Goal: Information Seeking & Learning: Learn about a topic

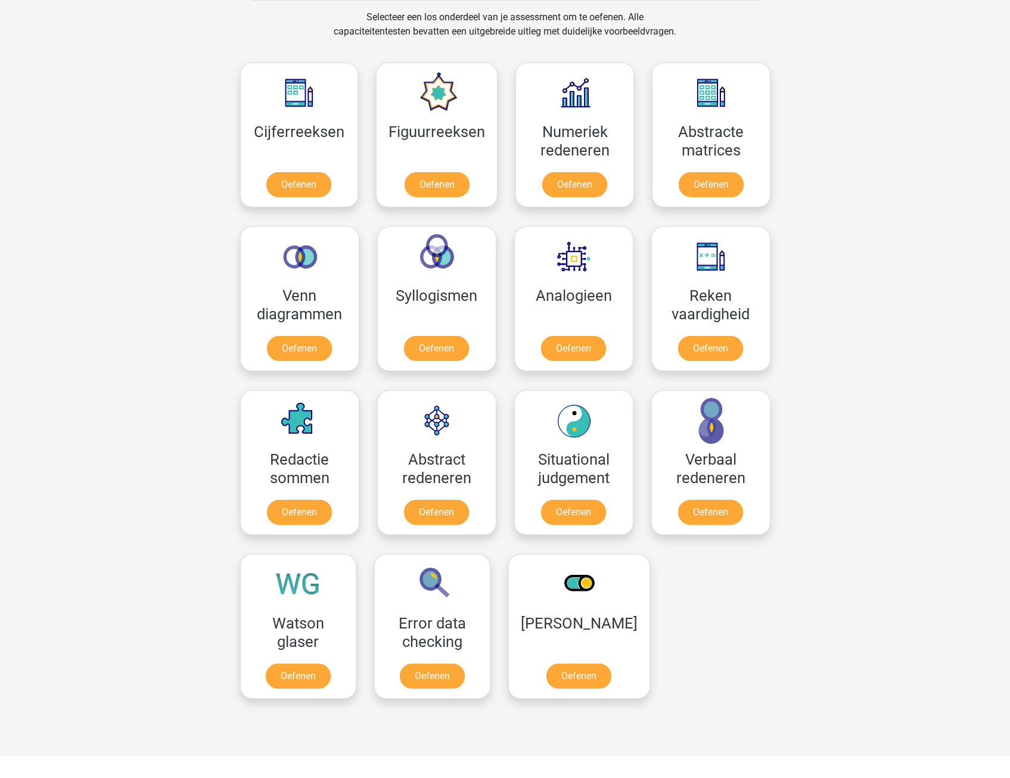
scroll to position [536, 0]
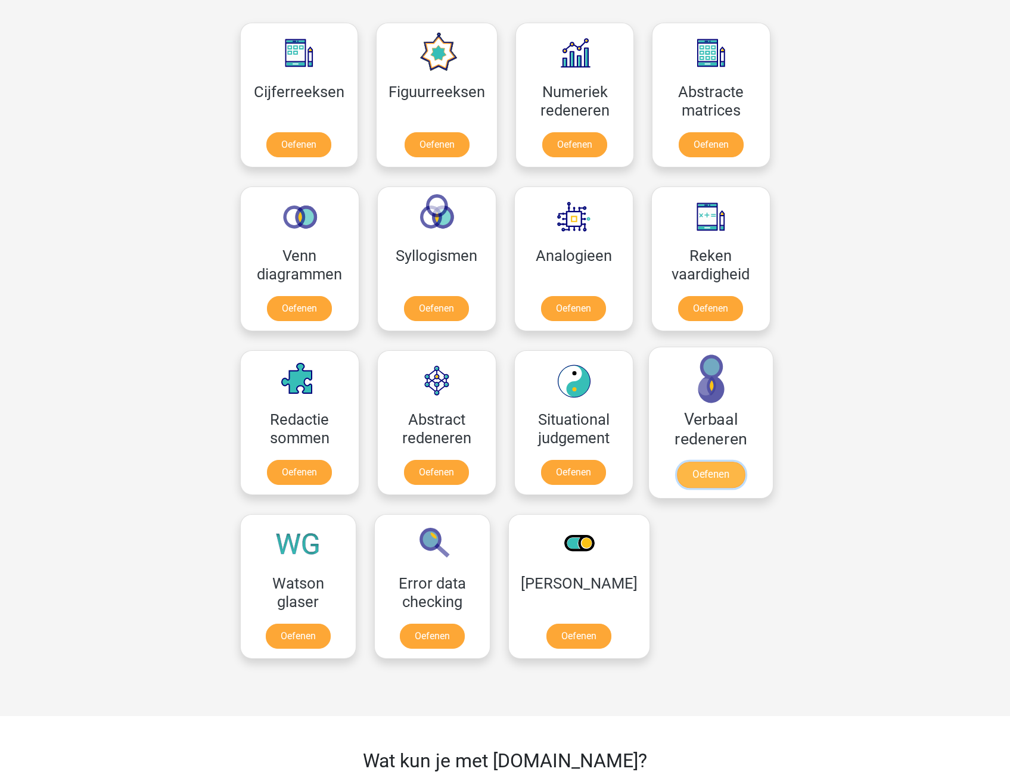
click at [698, 474] on link "Oefenen" at bounding box center [710, 475] width 68 height 26
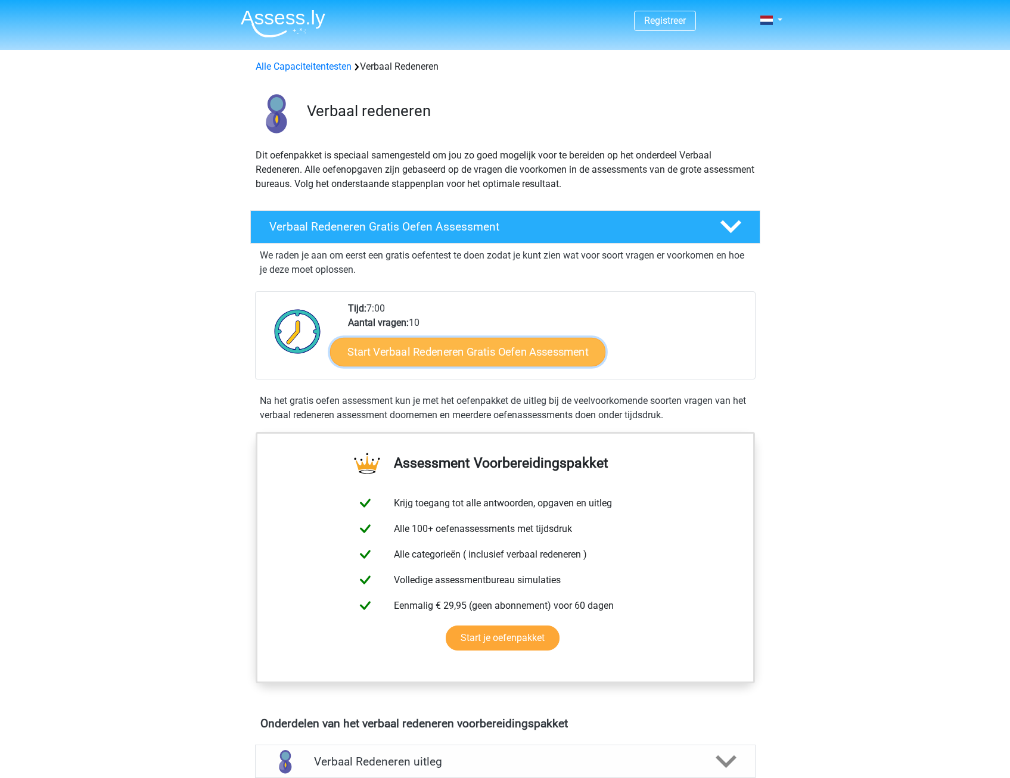
click at [531, 356] on link "Start Verbaal Redeneren Gratis Oefen Assessment" at bounding box center [467, 352] width 275 height 29
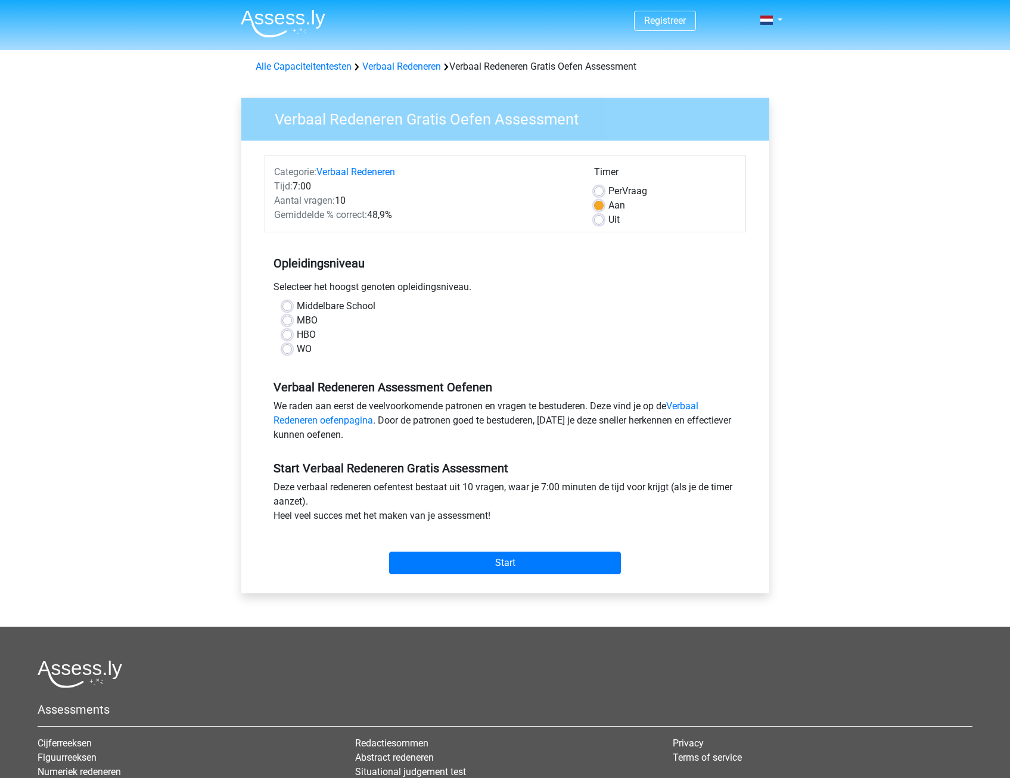
click at [297, 305] on label "Middelbare School" at bounding box center [336, 306] width 79 height 14
click at [285, 305] on input "Middelbare School" at bounding box center [287, 305] width 10 height 12
radio input "true"
click at [297, 335] on label "HBO" at bounding box center [306, 335] width 19 height 14
click at [287, 335] on input "HBO" at bounding box center [287, 334] width 10 height 12
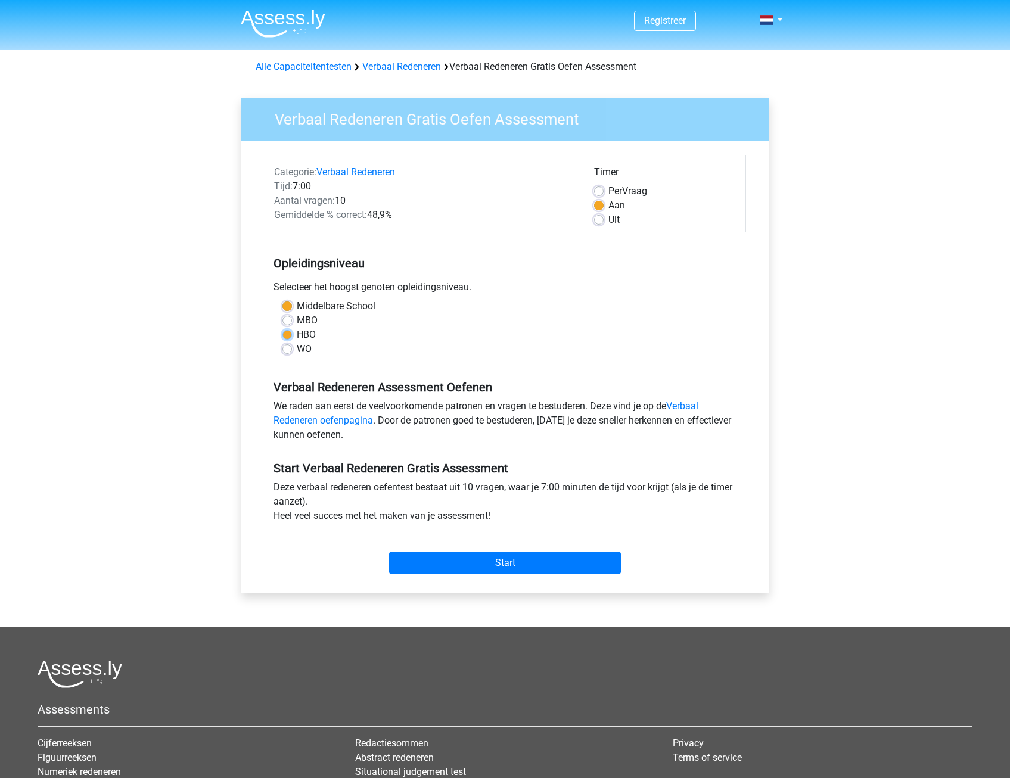
radio input "true"
click at [465, 559] on input "Start" at bounding box center [505, 563] width 232 height 23
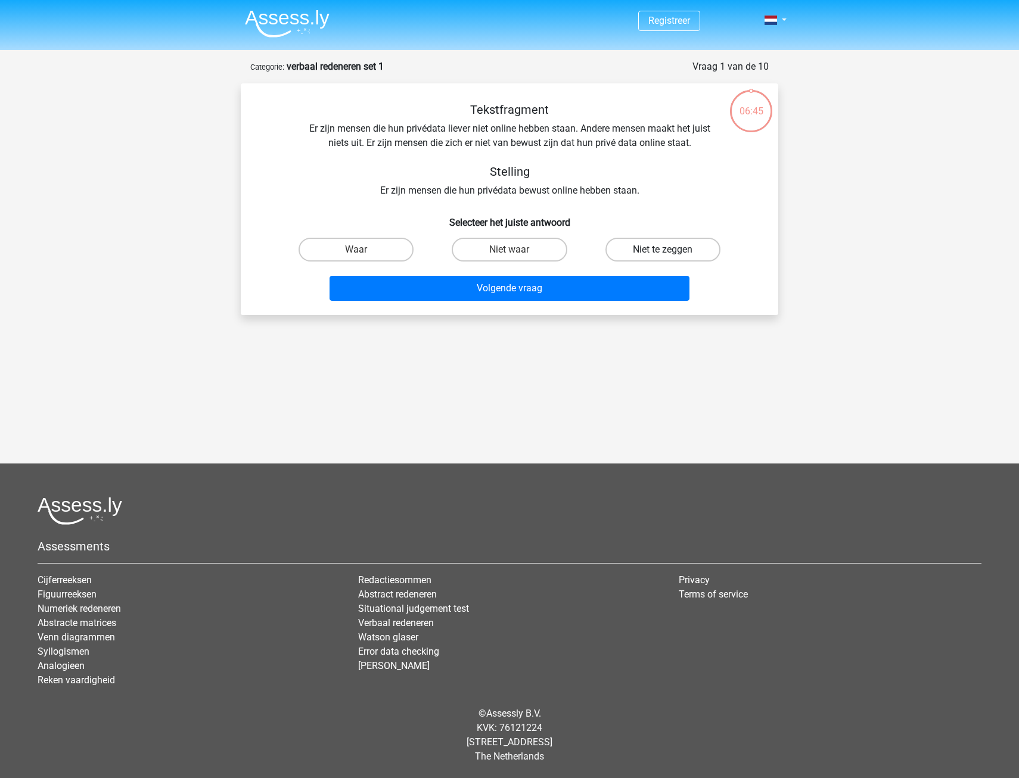
click at [658, 250] on label "Niet te zeggen" at bounding box center [662, 250] width 115 height 24
click at [662, 250] on input "Niet te zeggen" at bounding box center [666, 254] width 8 height 8
radio input "true"
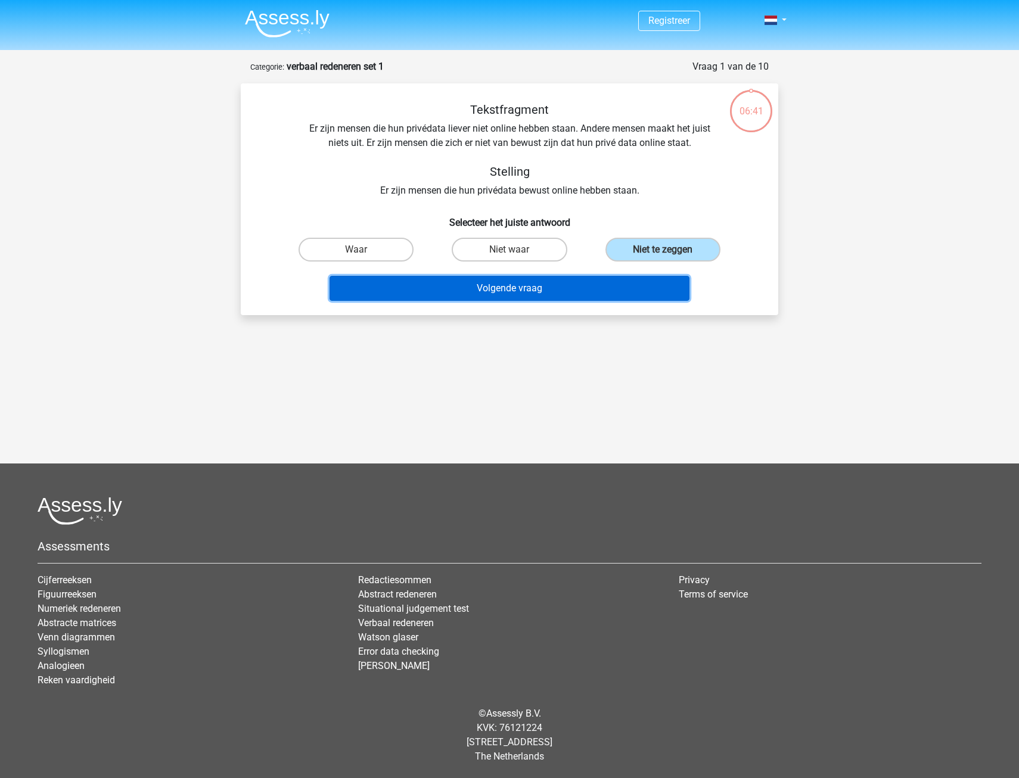
click at [523, 294] on button "Volgende vraag" at bounding box center [509, 288] width 360 height 25
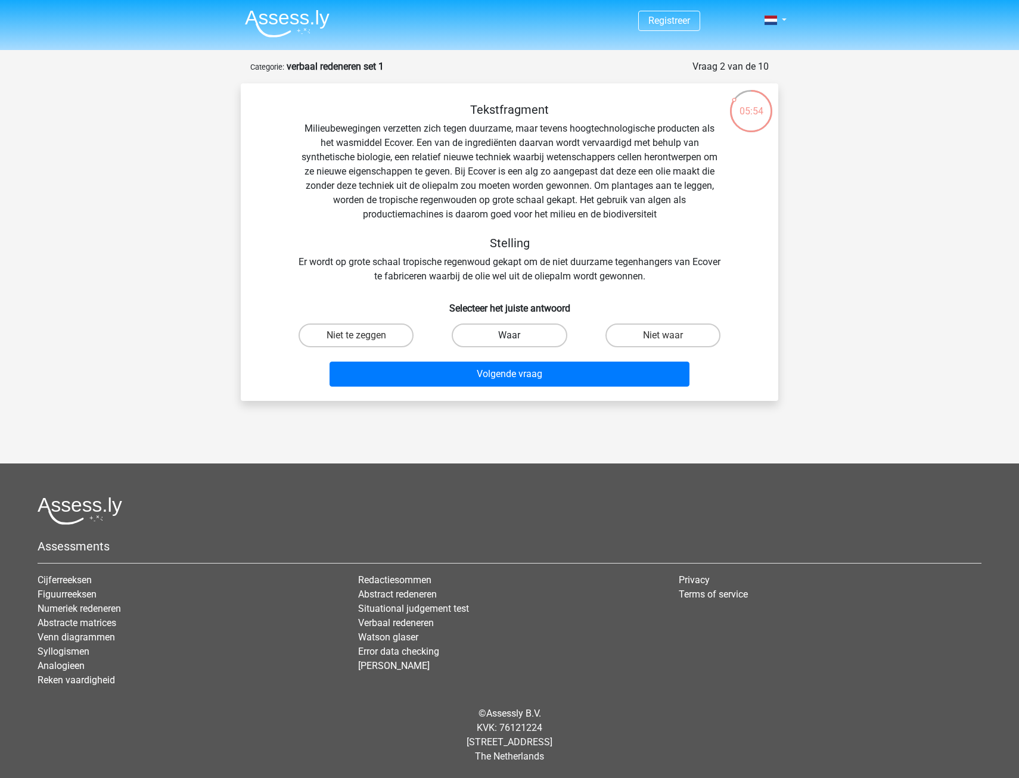
click at [522, 334] on label "Waar" at bounding box center [509, 335] width 115 height 24
click at [517, 335] on input "Waar" at bounding box center [513, 339] width 8 height 8
radio input "true"
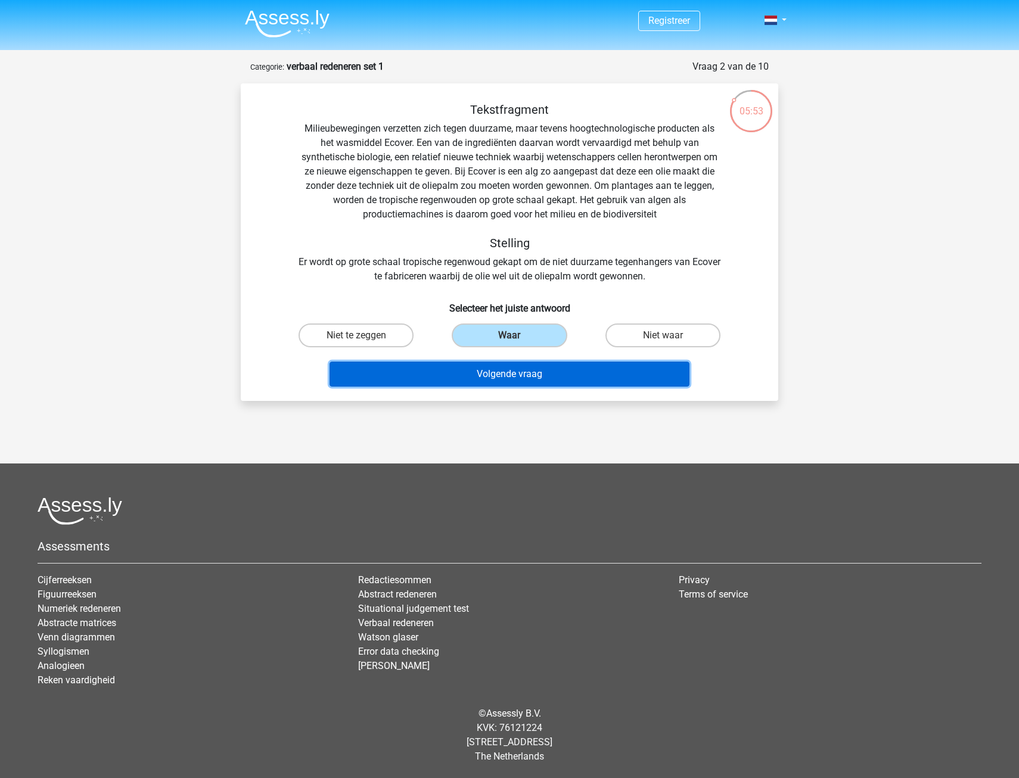
click at [524, 374] on button "Volgende vraag" at bounding box center [509, 374] width 360 height 25
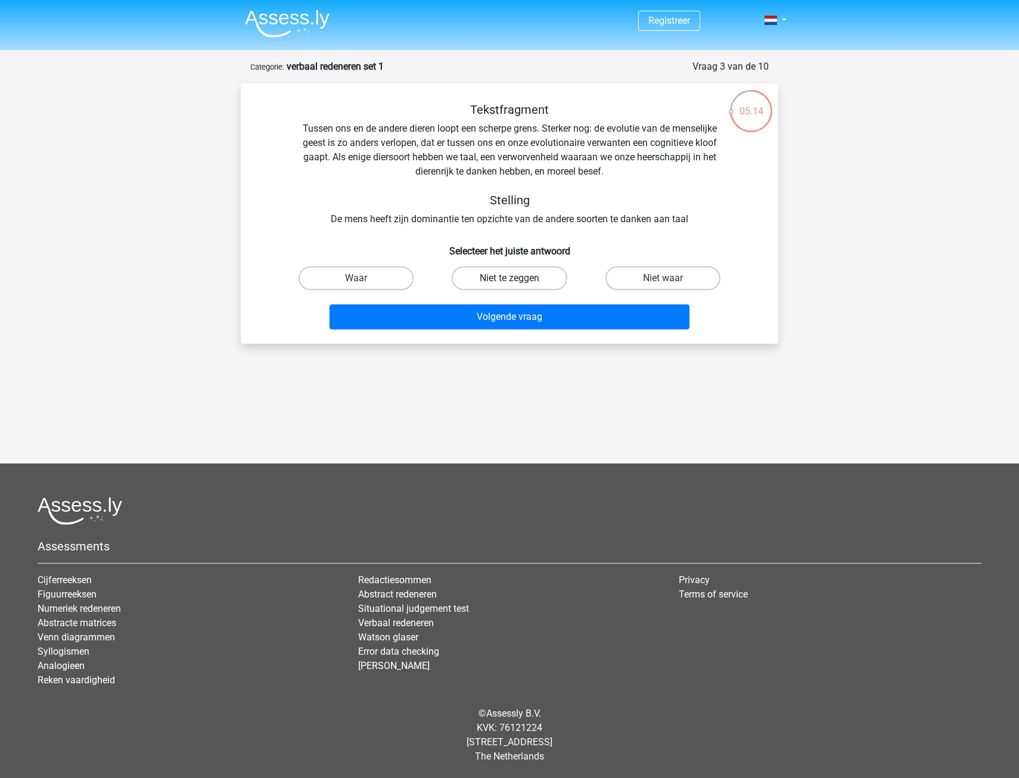
click at [512, 273] on label "Niet te zeggen" at bounding box center [509, 278] width 115 height 24
click at [512, 278] on input "Niet te zeggen" at bounding box center [513, 282] width 8 height 8
radio input "true"
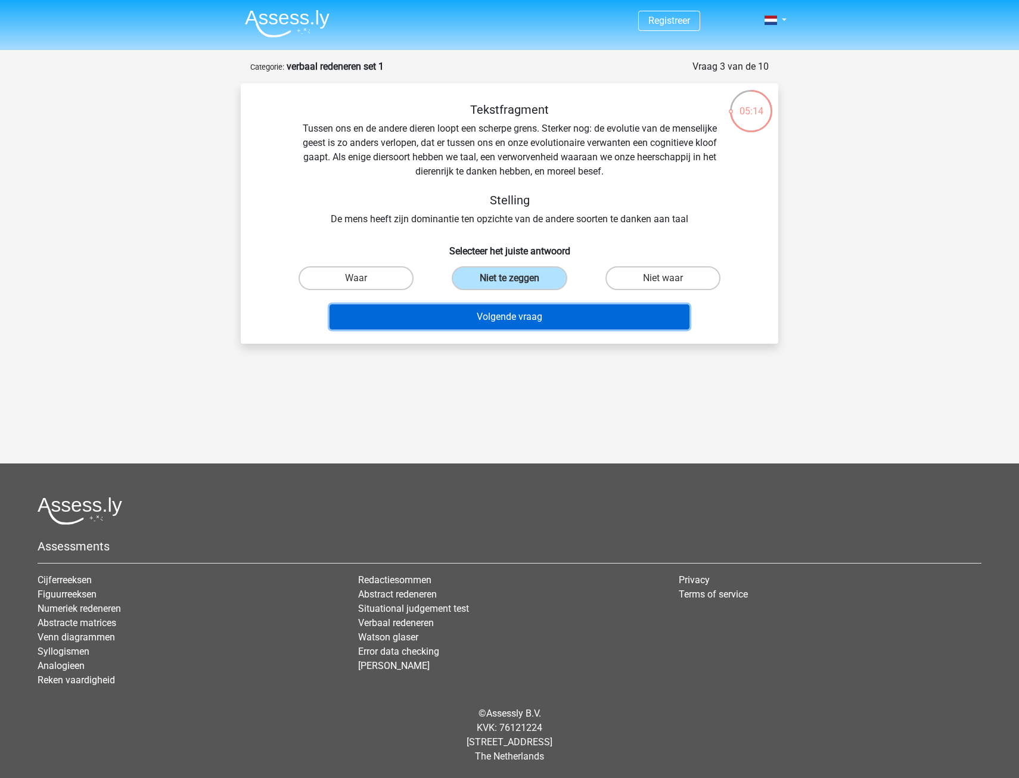
click at [502, 315] on button "Volgende vraag" at bounding box center [509, 316] width 360 height 25
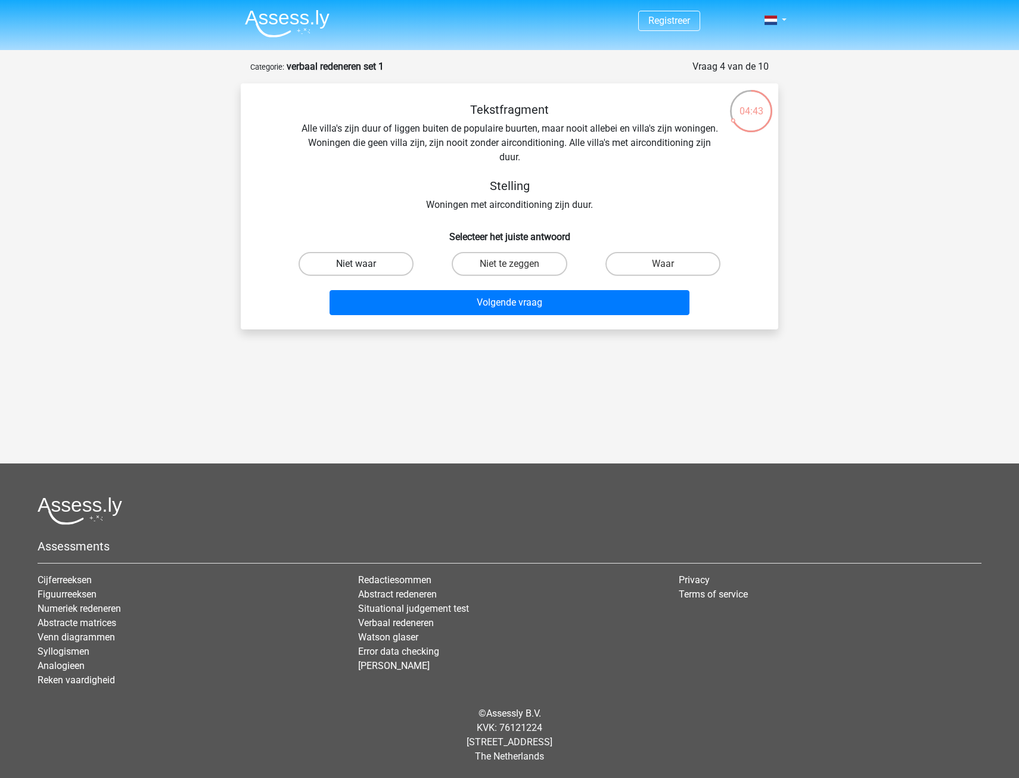
click at [387, 257] on label "Niet waar" at bounding box center [355, 264] width 115 height 24
click at [364, 264] on input "Niet waar" at bounding box center [360, 268] width 8 height 8
radio input "true"
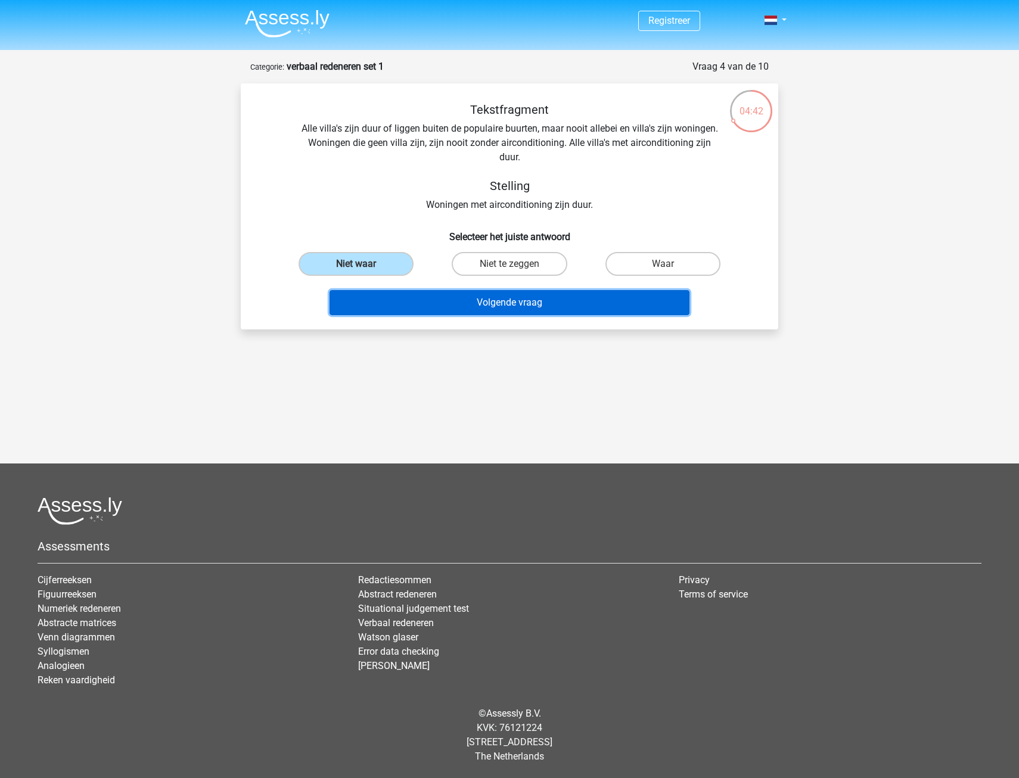
click at [499, 301] on button "Volgende vraag" at bounding box center [509, 302] width 360 height 25
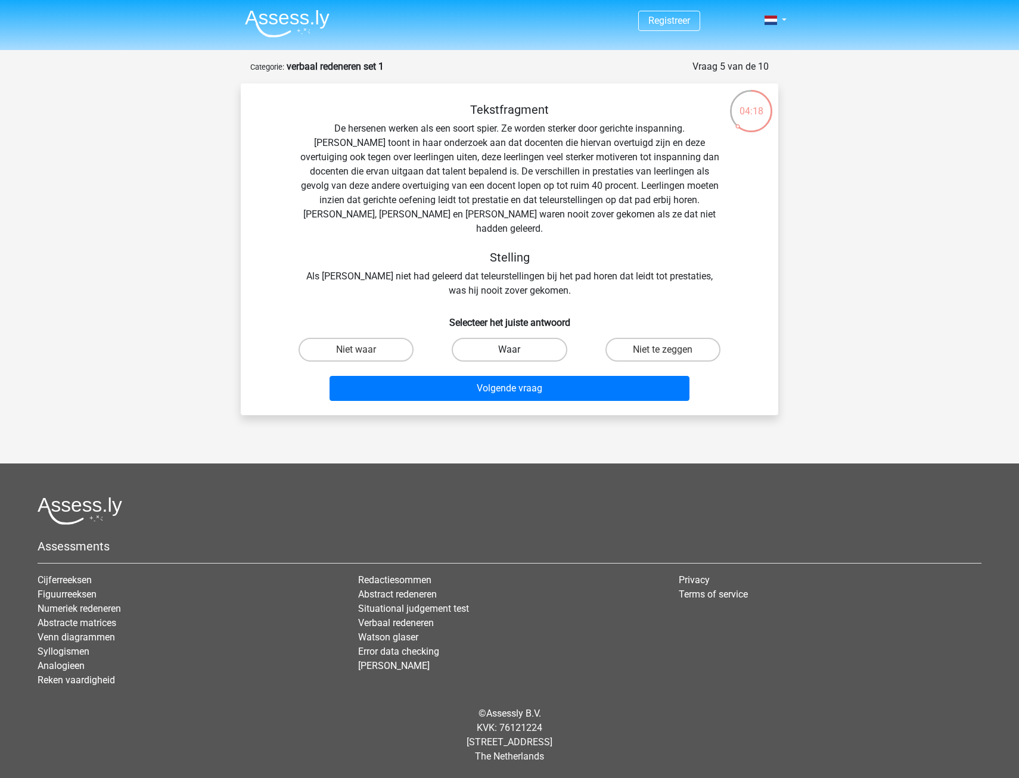
click at [500, 338] on label "Waar" at bounding box center [509, 350] width 115 height 24
click at [509, 350] on input "Waar" at bounding box center [513, 354] width 8 height 8
radio input "true"
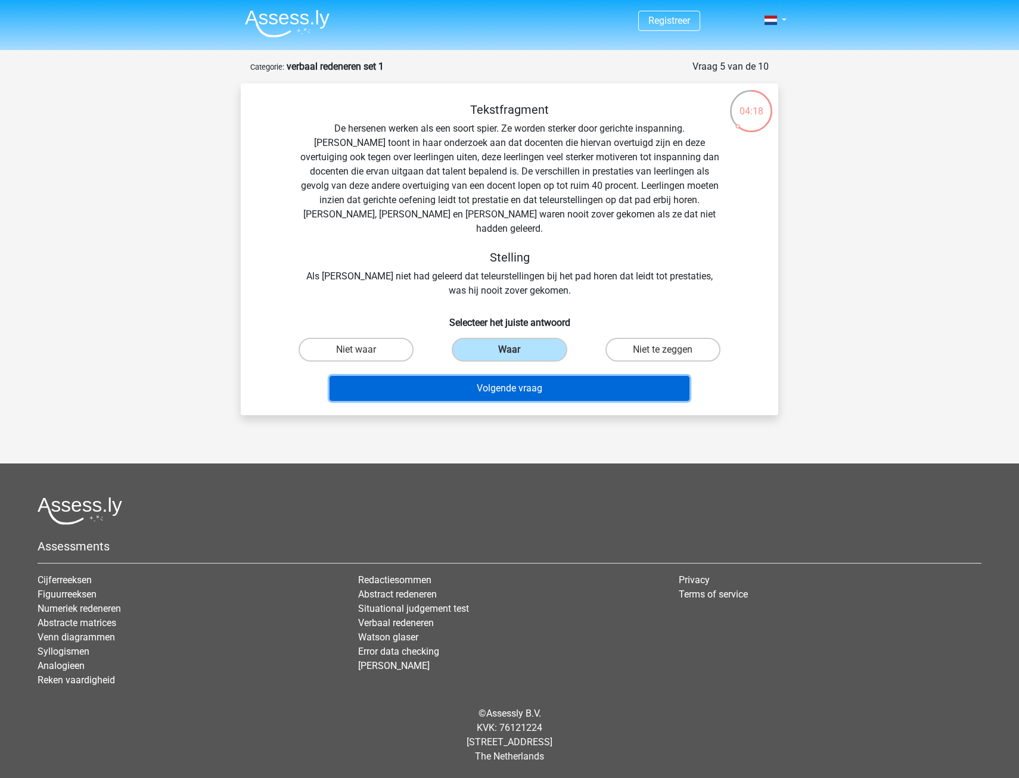
click at [498, 376] on button "Volgende vraag" at bounding box center [509, 388] width 360 height 25
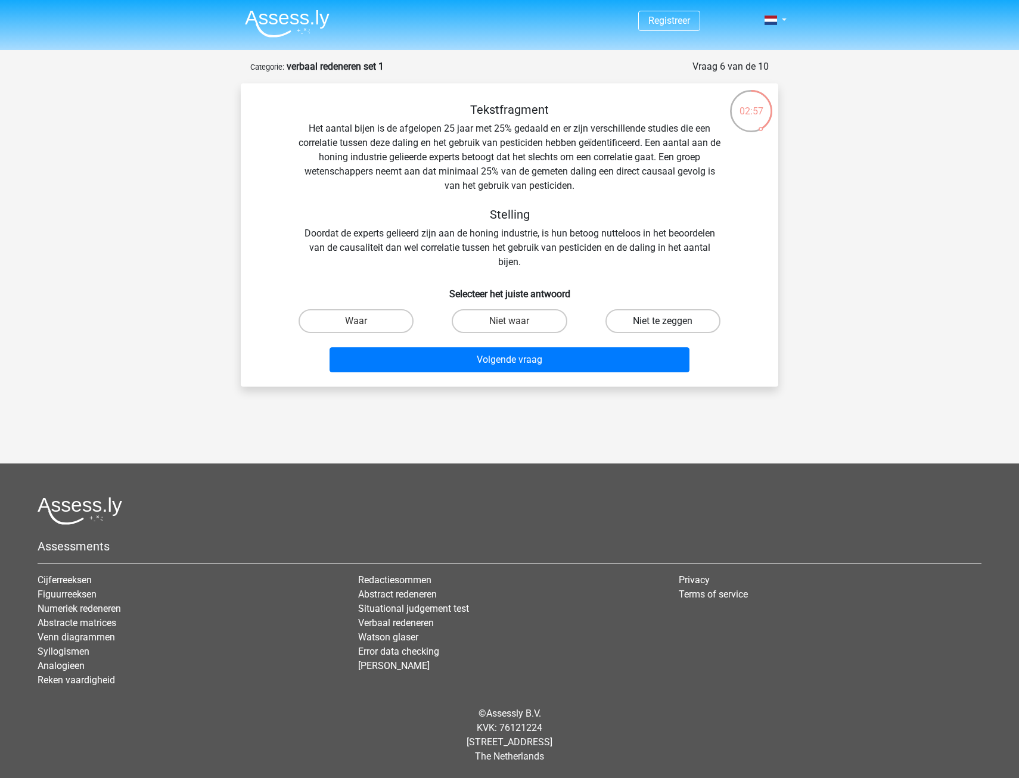
click at [657, 317] on label "Niet te zeggen" at bounding box center [662, 321] width 115 height 24
click at [662, 321] on input "Niet te zeggen" at bounding box center [666, 325] width 8 height 8
radio input "true"
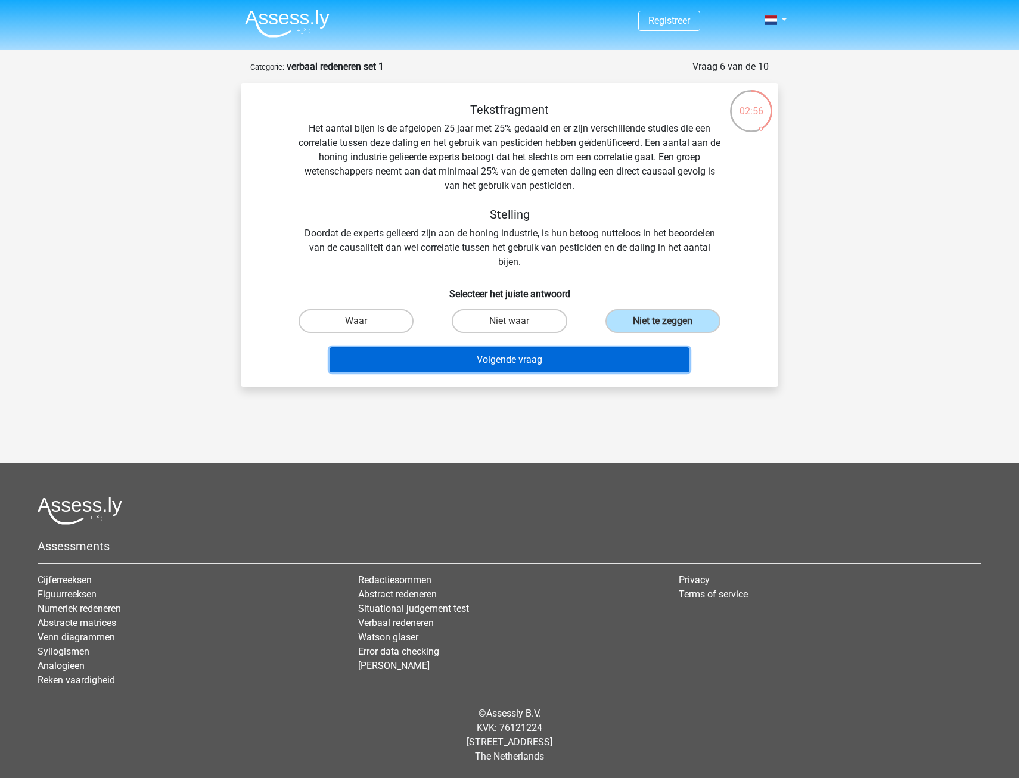
click at [493, 367] on button "Volgende vraag" at bounding box center [509, 359] width 360 height 25
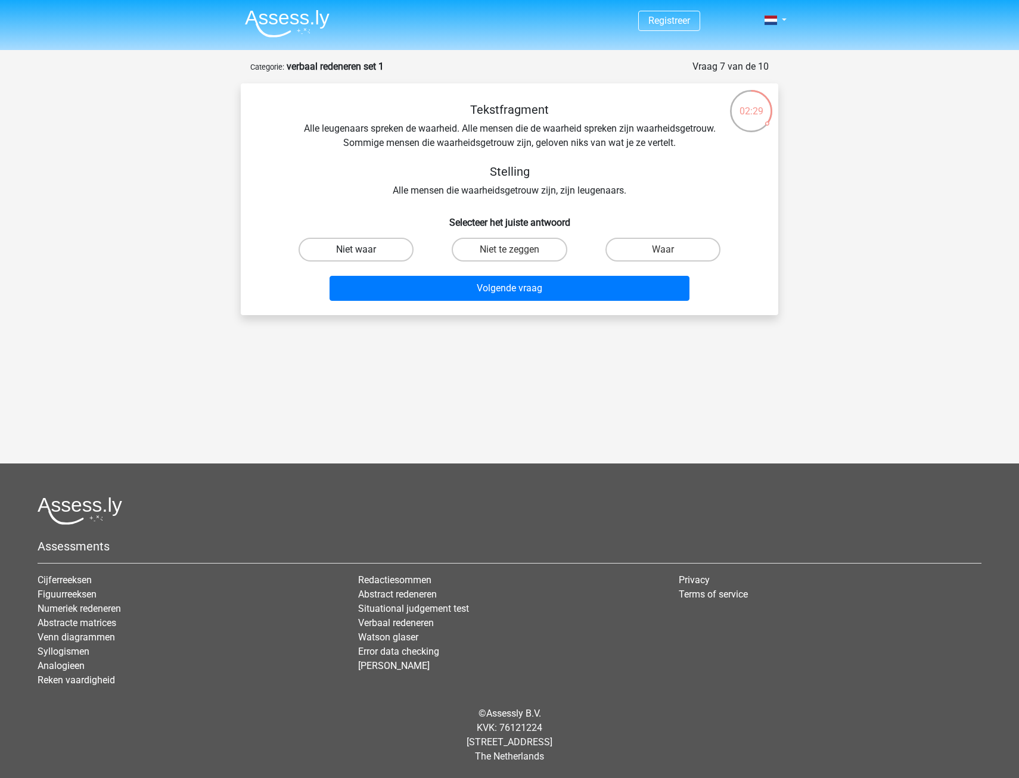
drag, startPoint x: 358, startPoint y: 245, endPoint x: 366, endPoint y: 252, distance: 10.6
click at [356, 247] on label "Niet waar" at bounding box center [355, 250] width 115 height 24
click at [356, 250] on input "Niet waar" at bounding box center [360, 254] width 8 height 8
radio input "true"
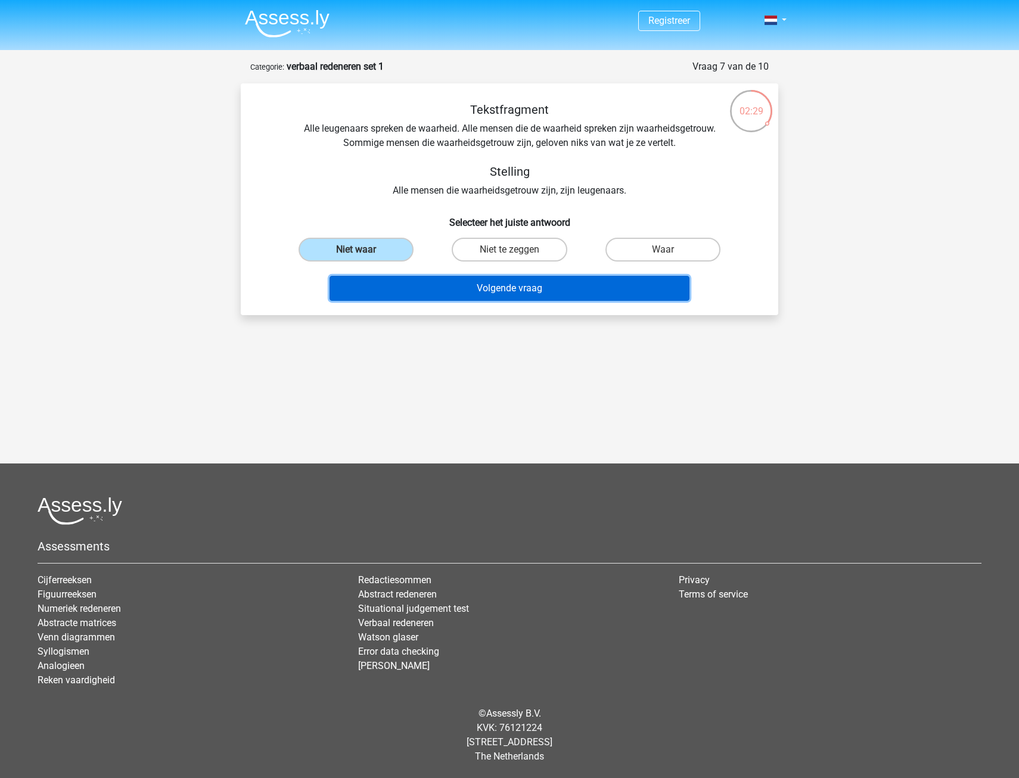
click at [456, 291] on button "Volgende vraag" at bounding box center [509, 288] width 360 height 25
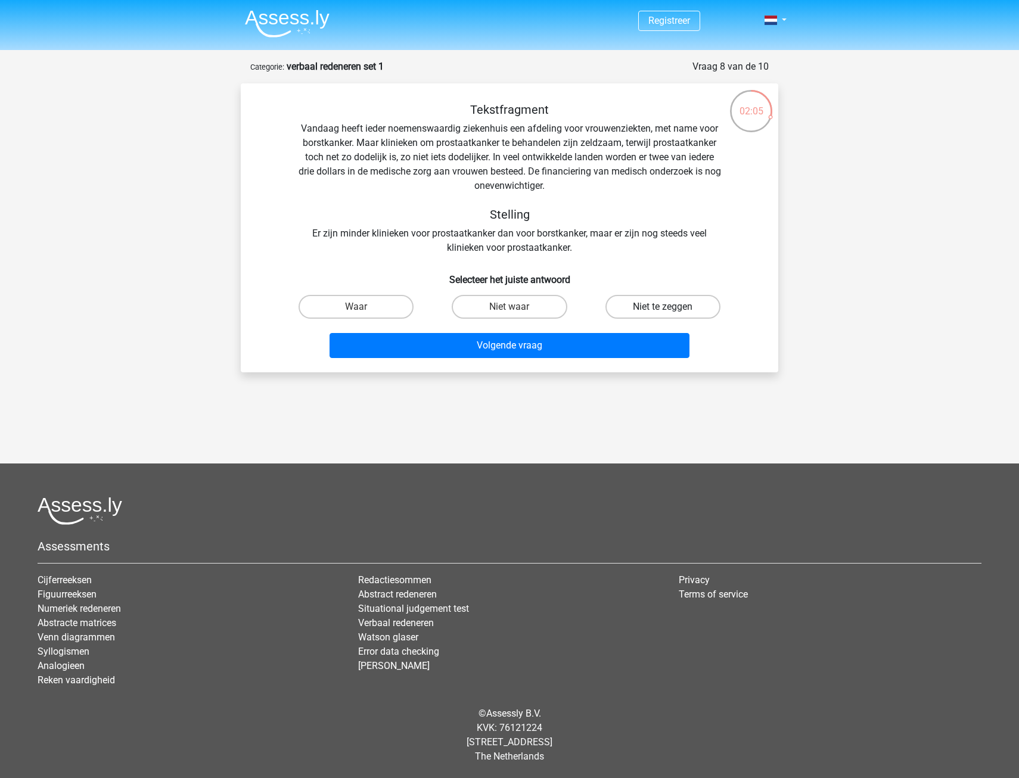
click at [639, 297] on label "Niet te zeggen" at bounding box center [662, 307] width 115 height 24
click at [662, 307] on input "Niet te zeggen" at bounding box center [666, 311] width 8 height 8
radio input "true"
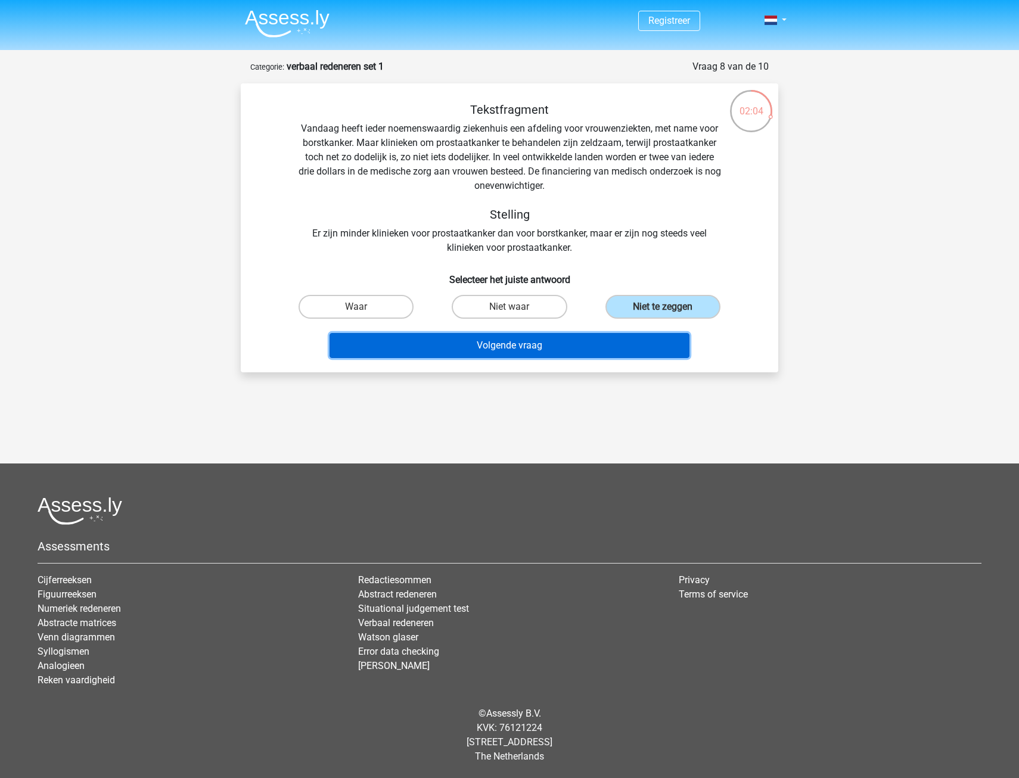
click at [540, 346] on button "Volgende vraag" at bounding box center [509, 345] width 360 height 25
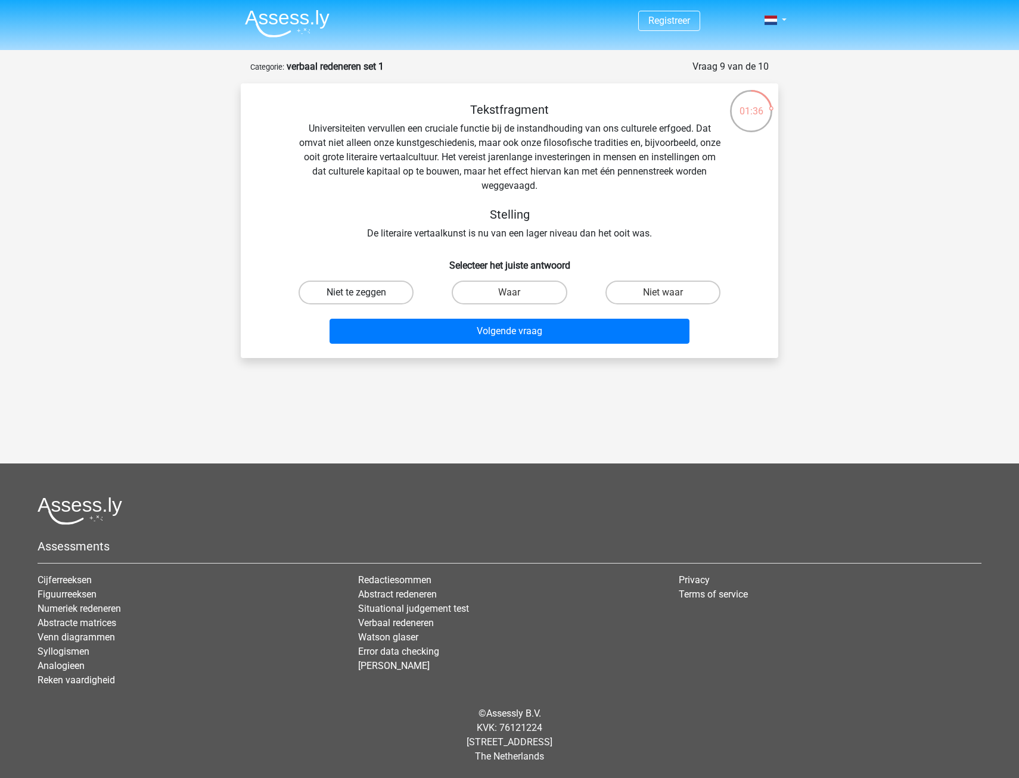
click at [380, 294] on label "Niet te zeggen" at bounding box center [355, 293] width 115 height 24
click at [364, 294] on input "Niet te zeggen" at bounding box center [360, 297] width 8 height 8
radio input "true"
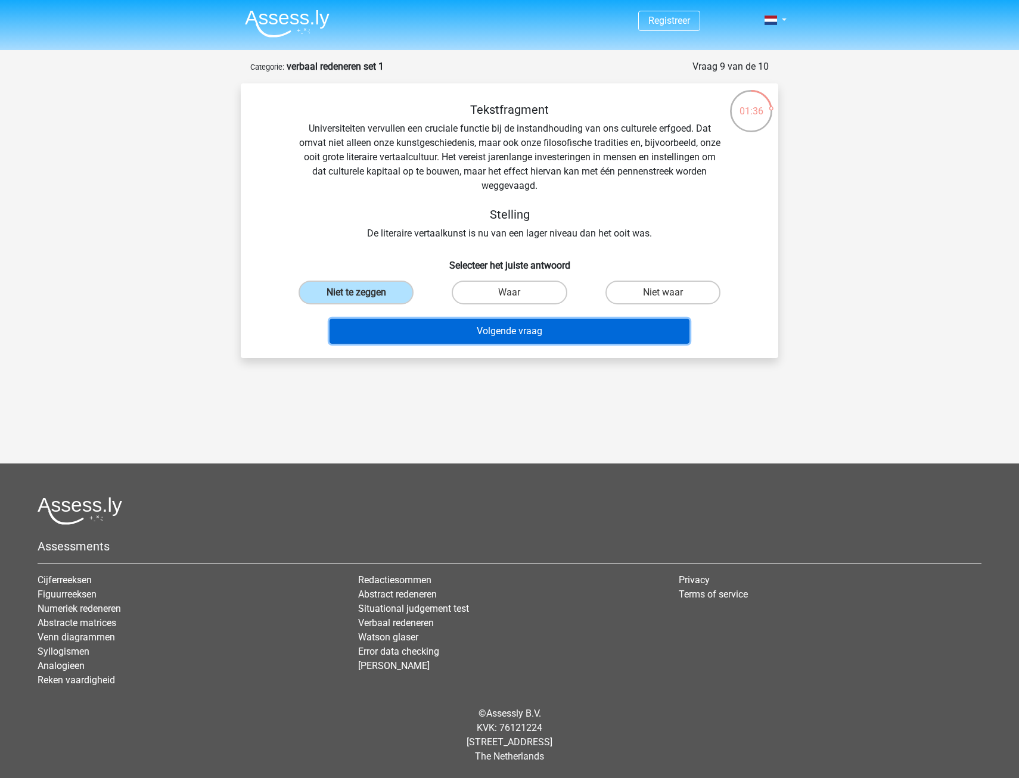
click at [476, 326] on button "Volgende vraag" at bounding box center [509, 331] width 360 height 25
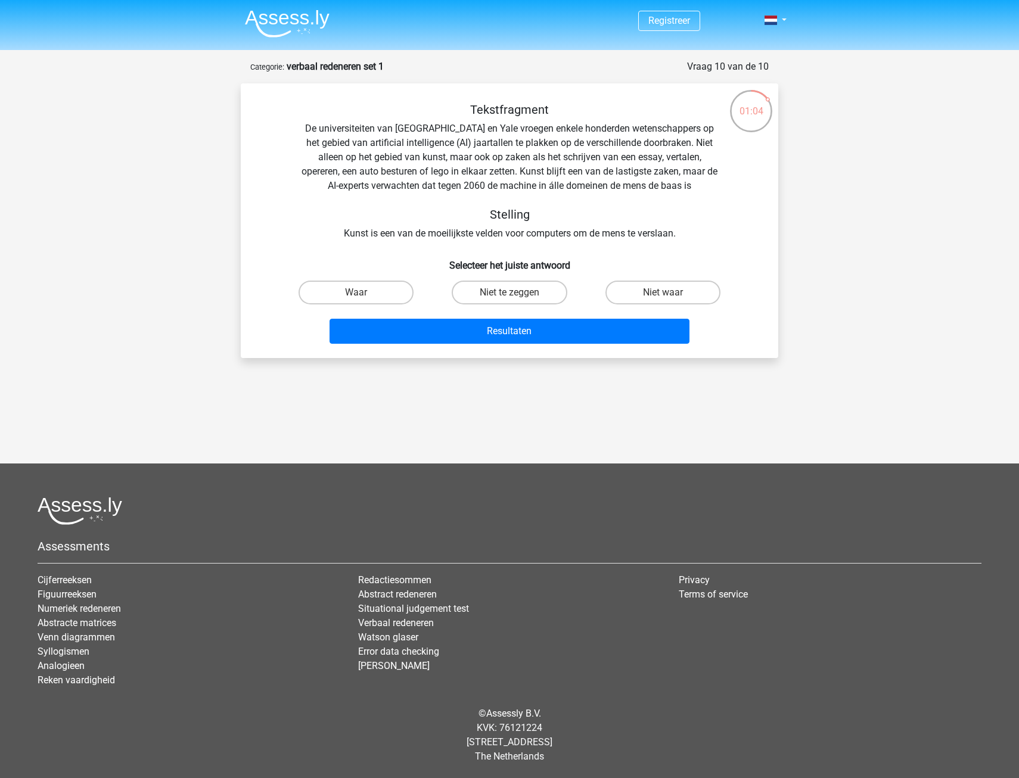
click at [360, 300] on input "Waar" at bounding box center [360, 297] width 8 height 8
radio input "true"
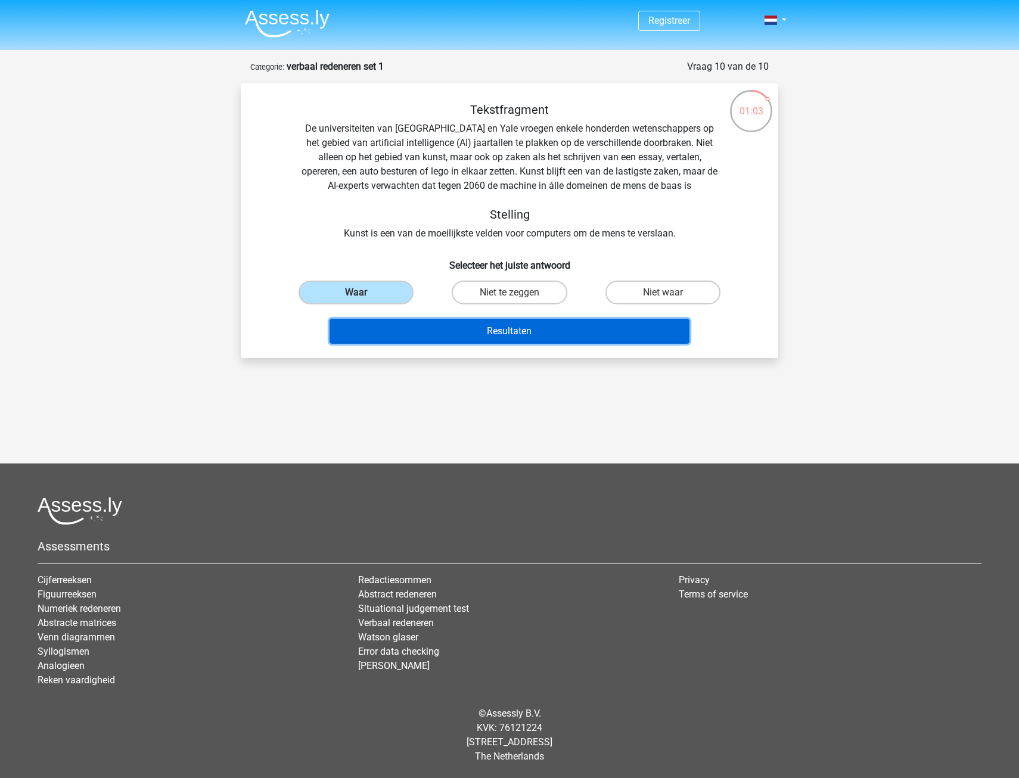
click at [493, 333] on button "Resultaten" at bounding box center [509, 331] width 360 height 25
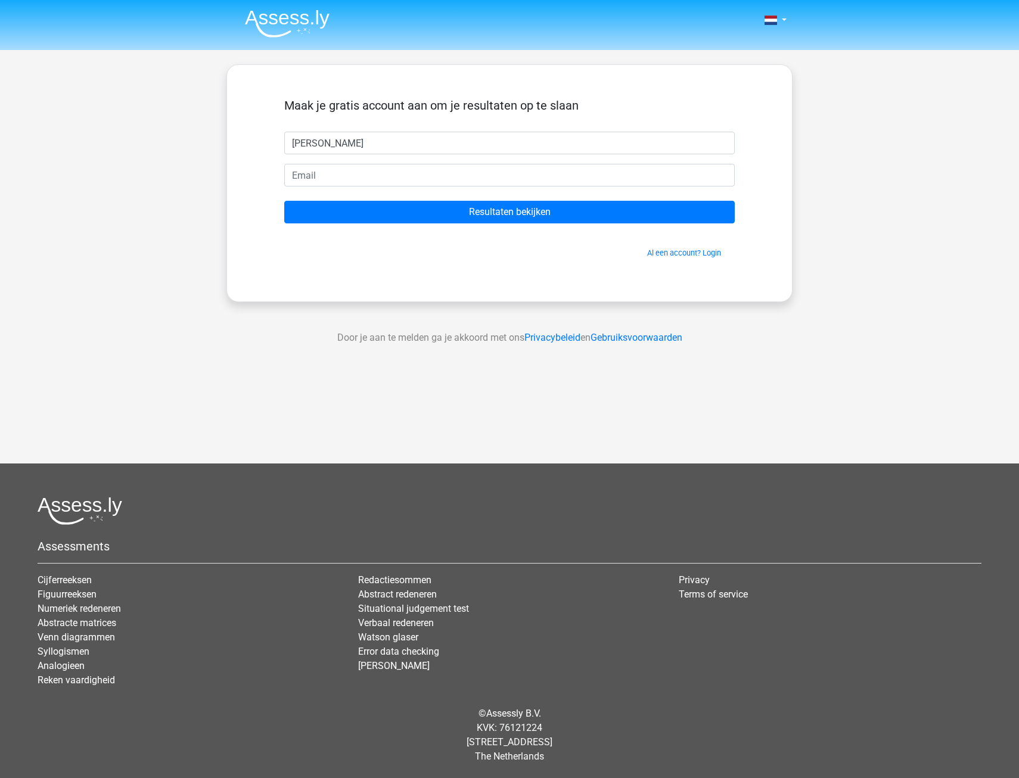
type input "[PERSON_NAME]"
type input "[EMAIL_ADDRESS][DOMAIN_NAME]"
click at [284, 201] on input "Resultaten bekijken" at bounding box center [509, 212] width 450 height 23
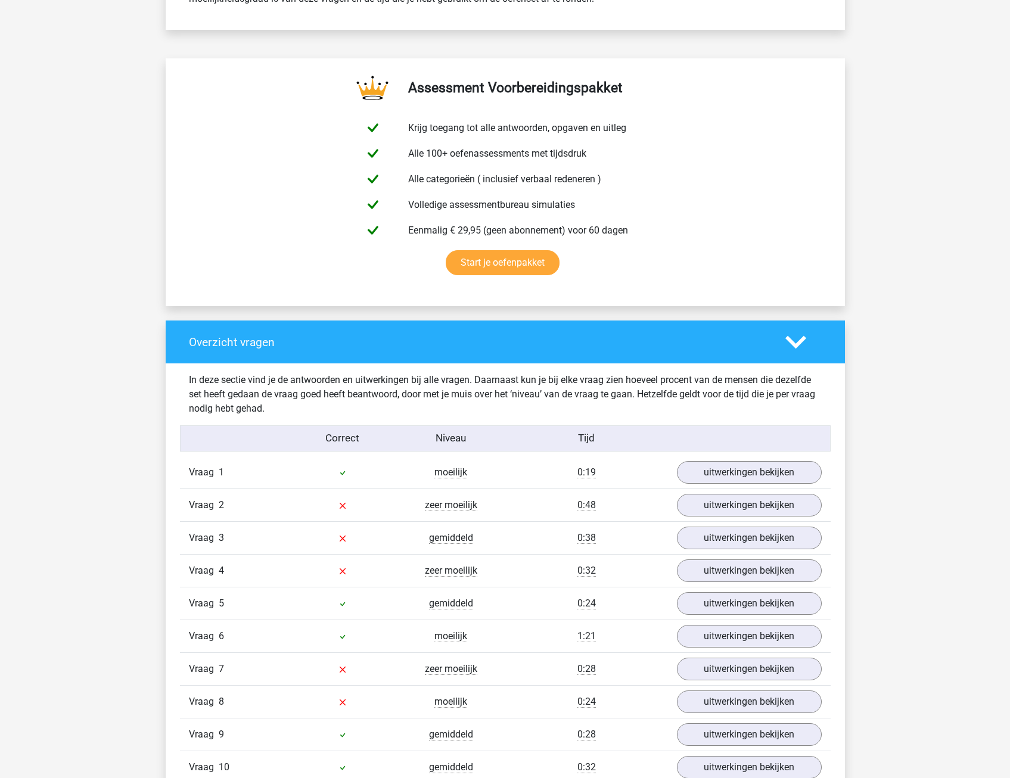
scroll to position [596, 0]
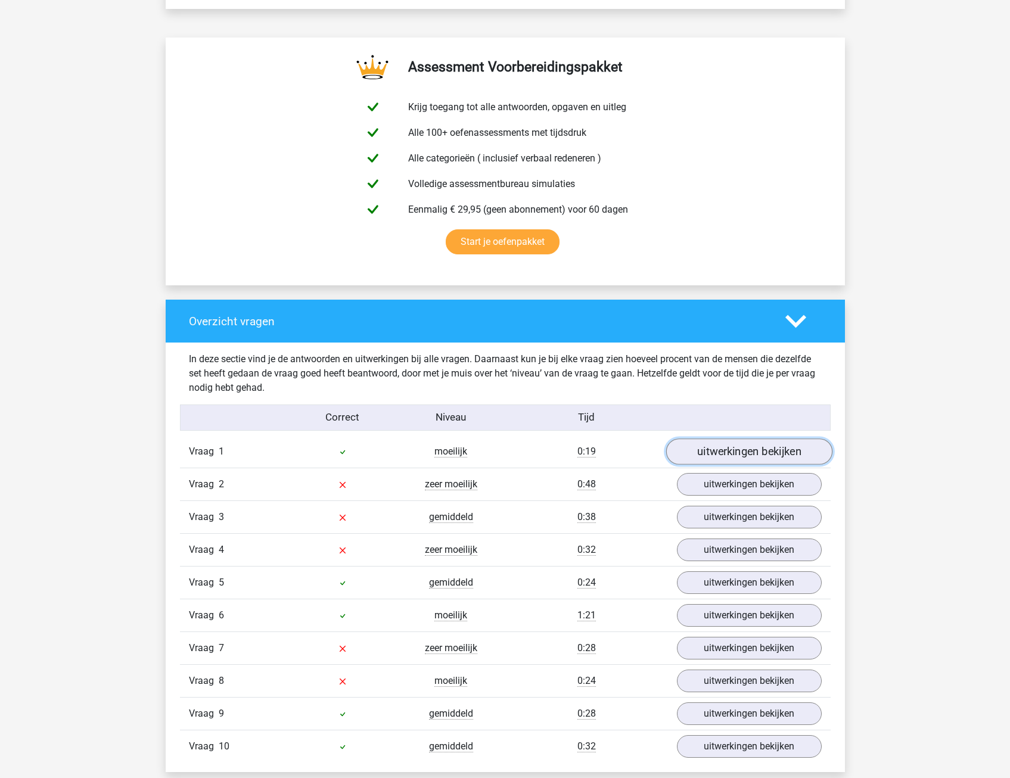
click at [758, 452] on link "uitwerkingen bekijken" at bounding box center [748, 451] width 166 height 26
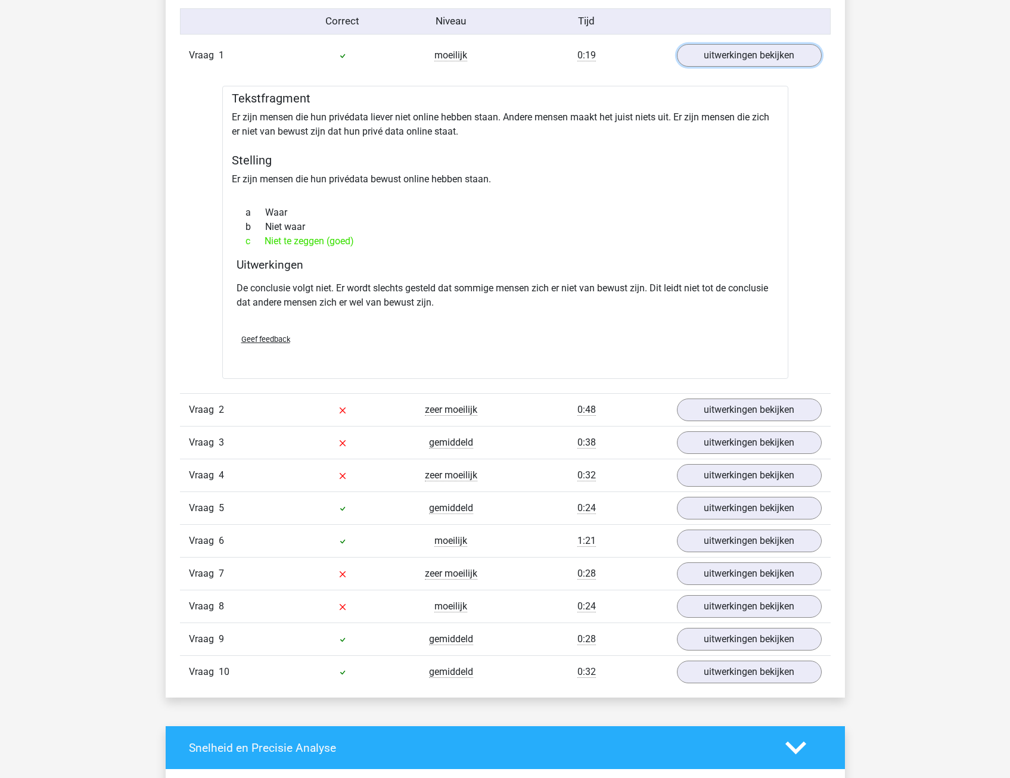
scroll to position [1013, 0]
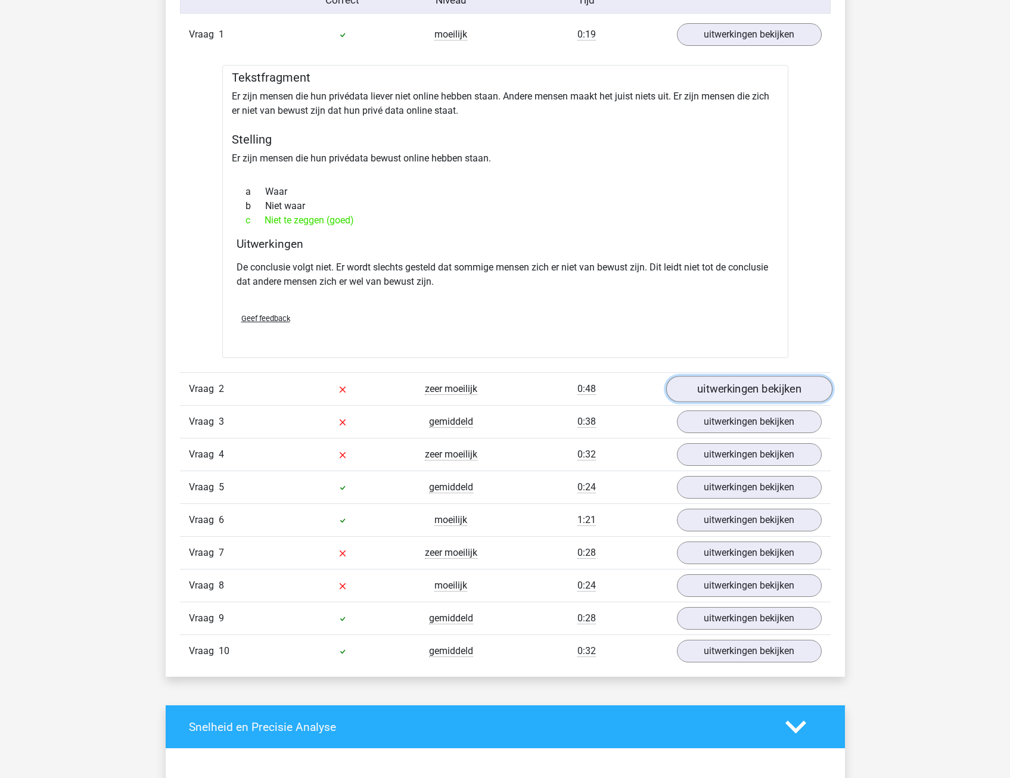
click at [752, 384] on link "uitwerkingen bekijken" at bounding box center [748, 389] width 166 height 26
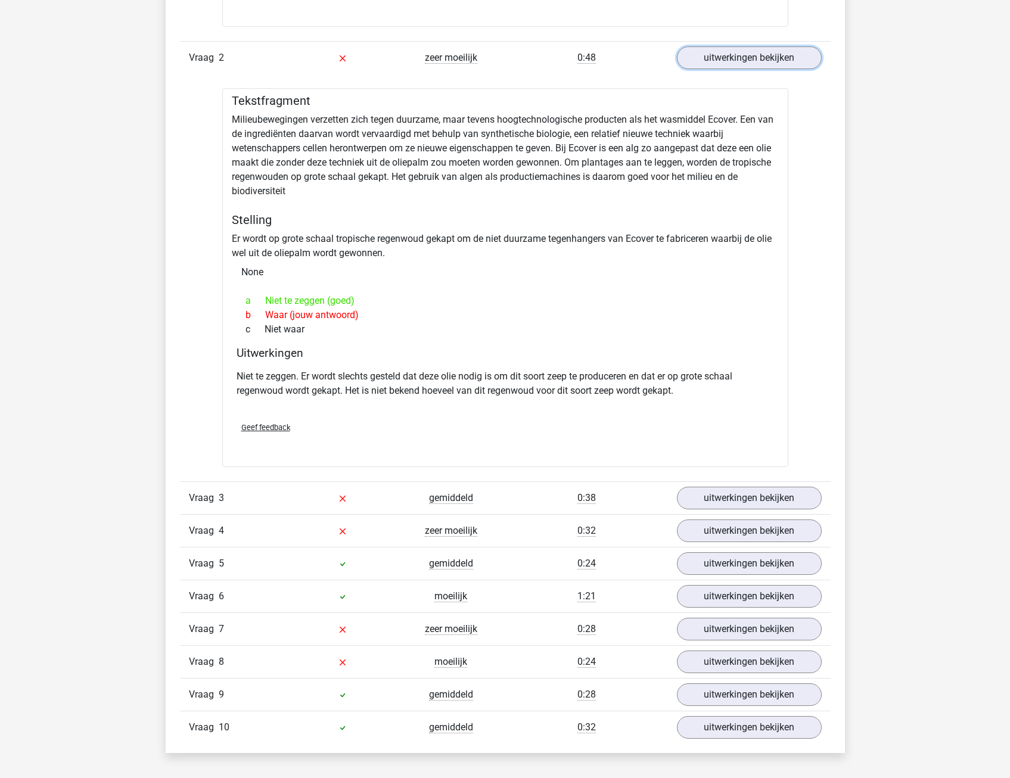
scroll to position [1370, 0]
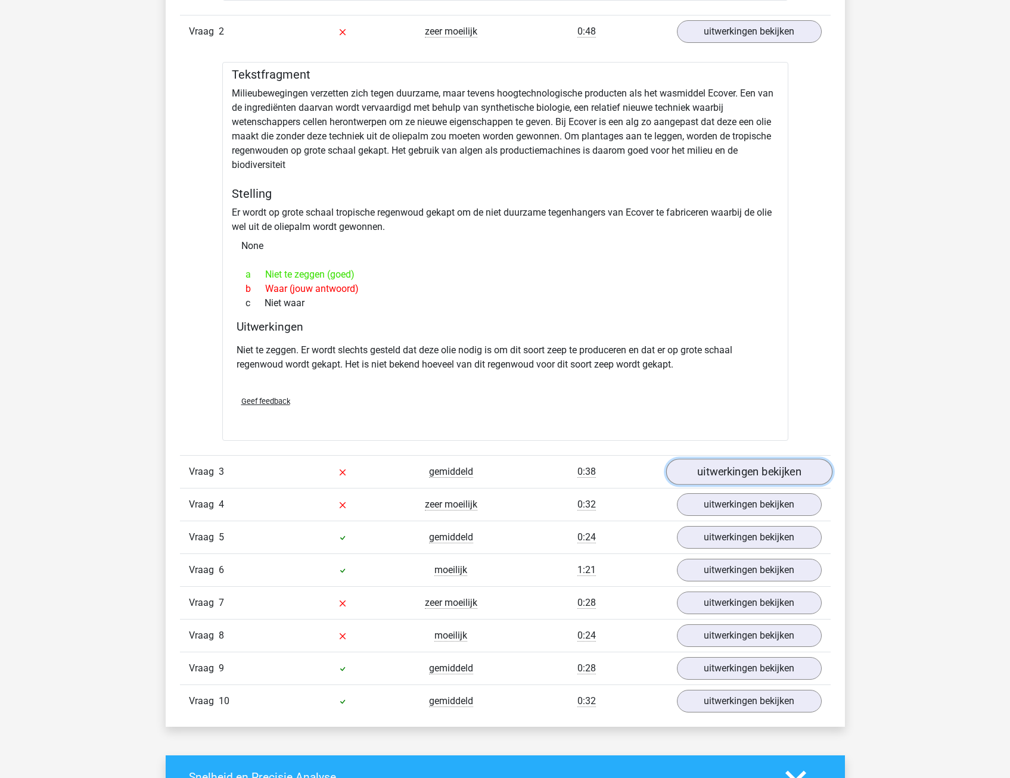
click at [733, 468] on link "uitwerkingen bekijken" at bounding box center [748, 472] width 166 height 26
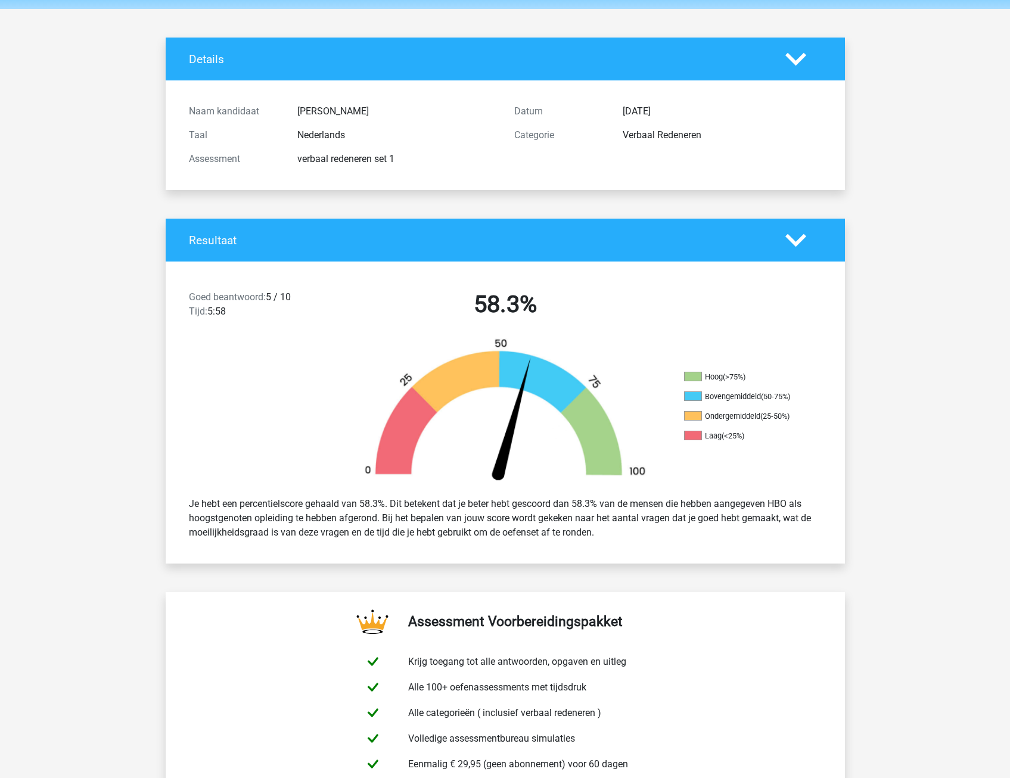
scroll to position [0, 0]
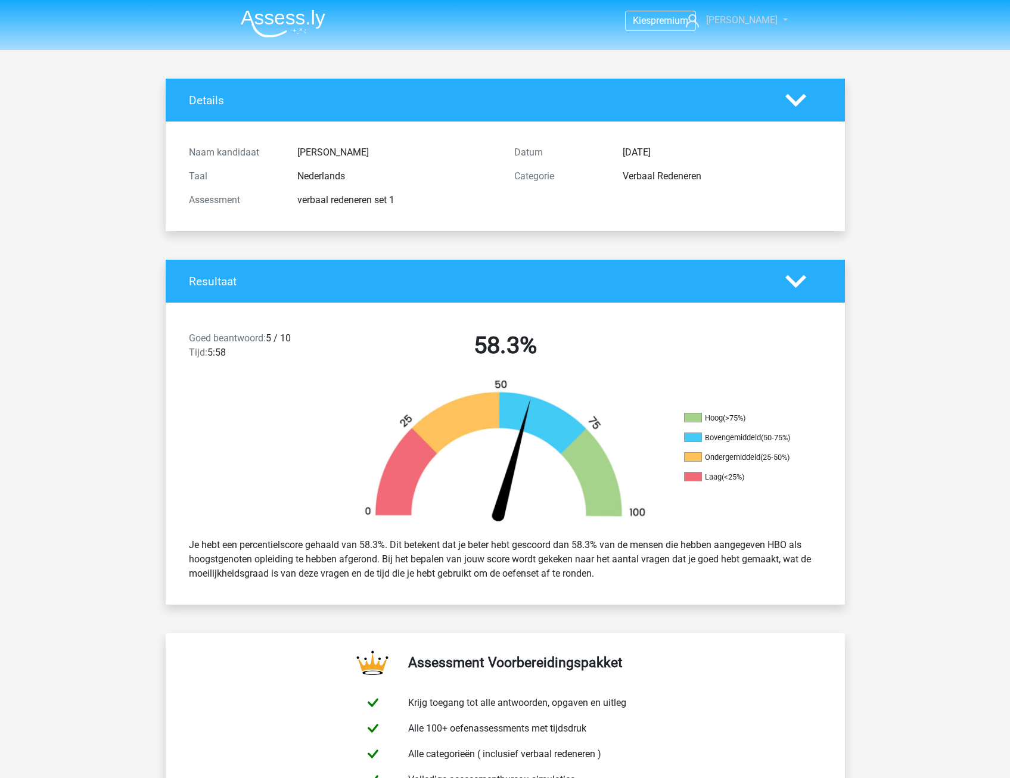
click at [768, 23] on link "[PERSON_NAME]" at bounding box center [730, 20] width 98 height 14
click at [284, 15] on img at bounding box center [283, 24] width 85 height 28
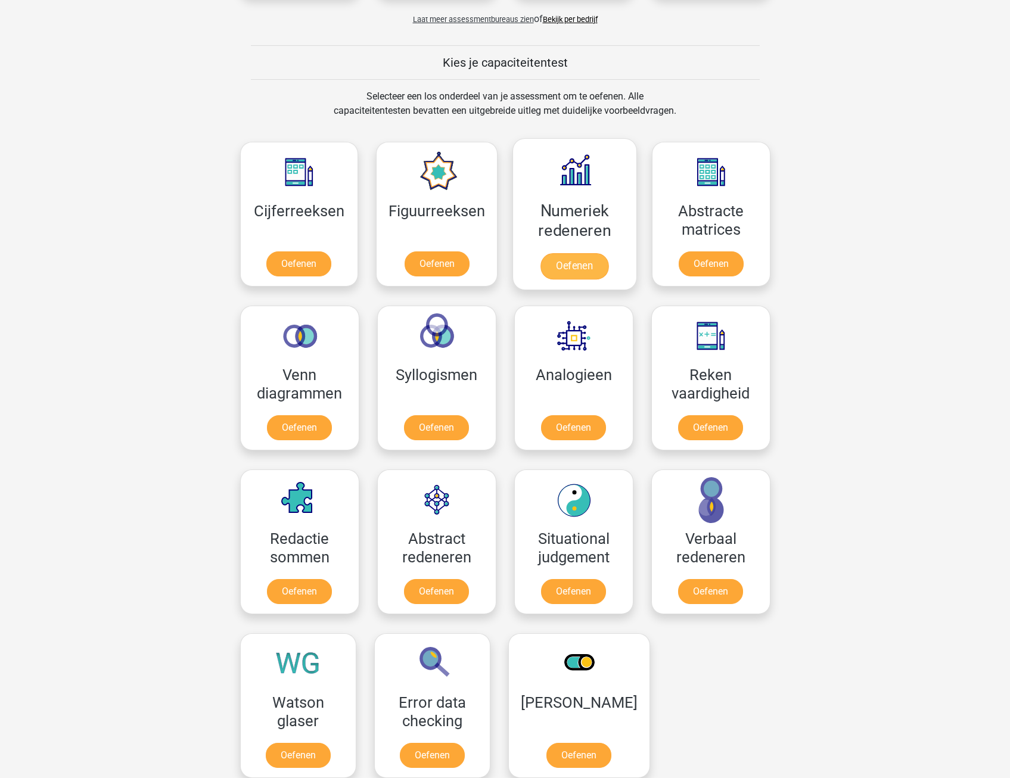
scroll to position [477, 0]
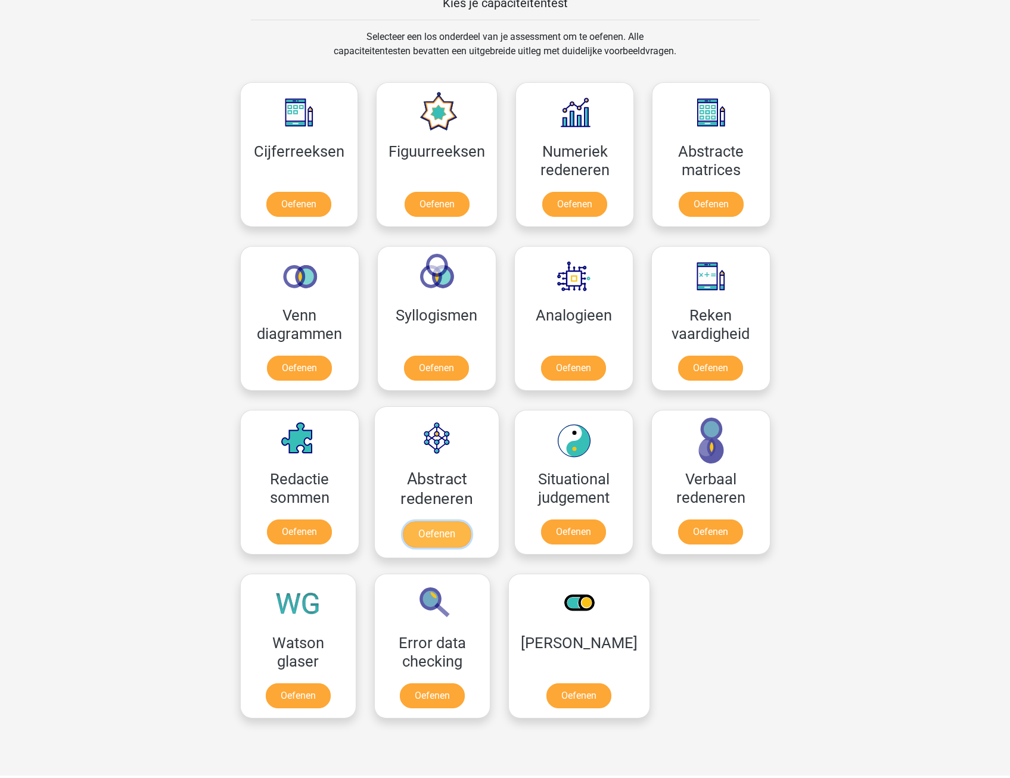
click at [442, 531] on link "Oefenen" at bounding box center [436, 534] width 68 height 26
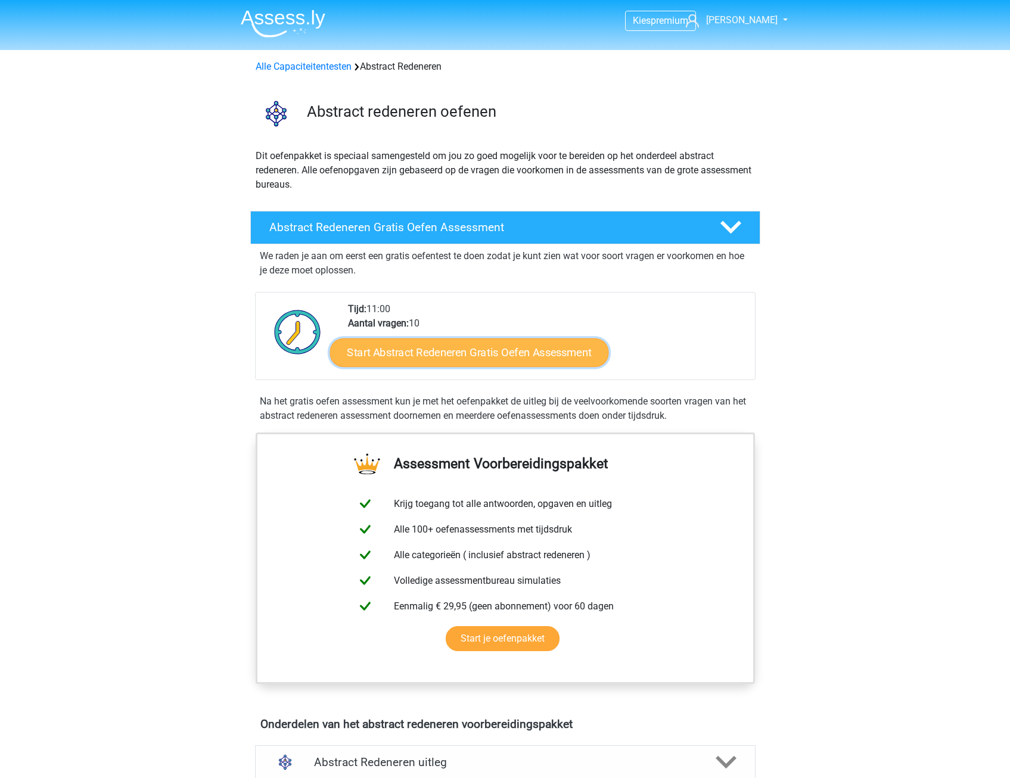
click at [492, 359] on link "Start Abstract Redeneren Gratis Oefen Assessment" at bounding box center [468, 352] width 279 height 29
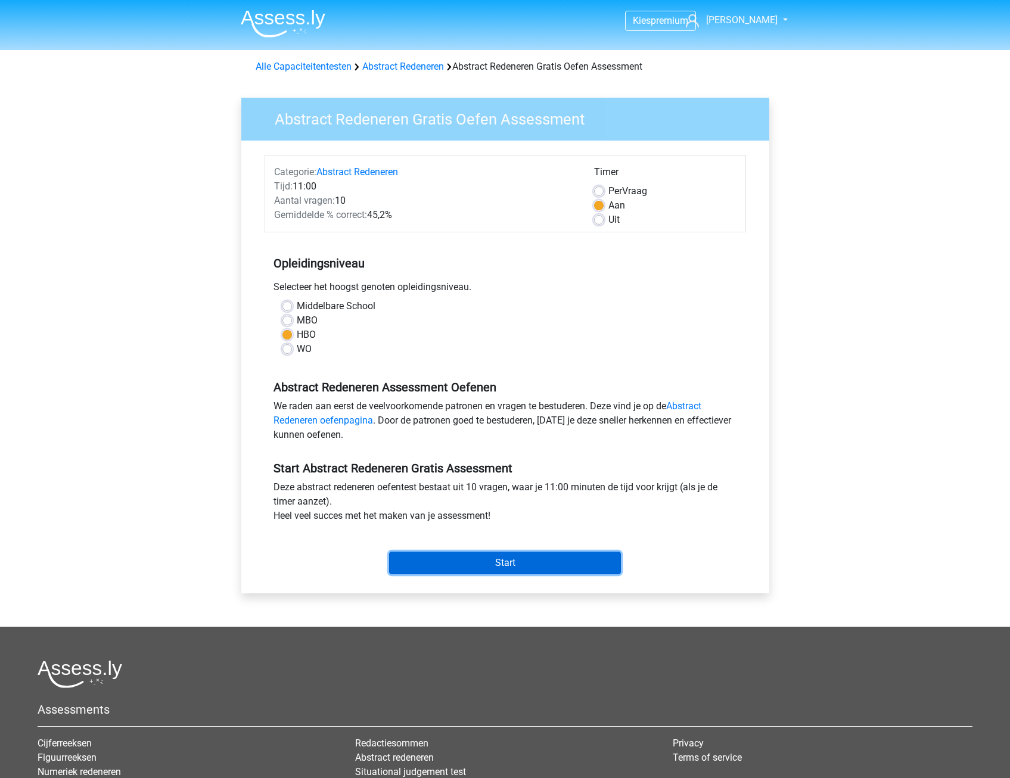
click at [515, 556] on input "Start" at bounding box center [505, 563] width 232 height 23
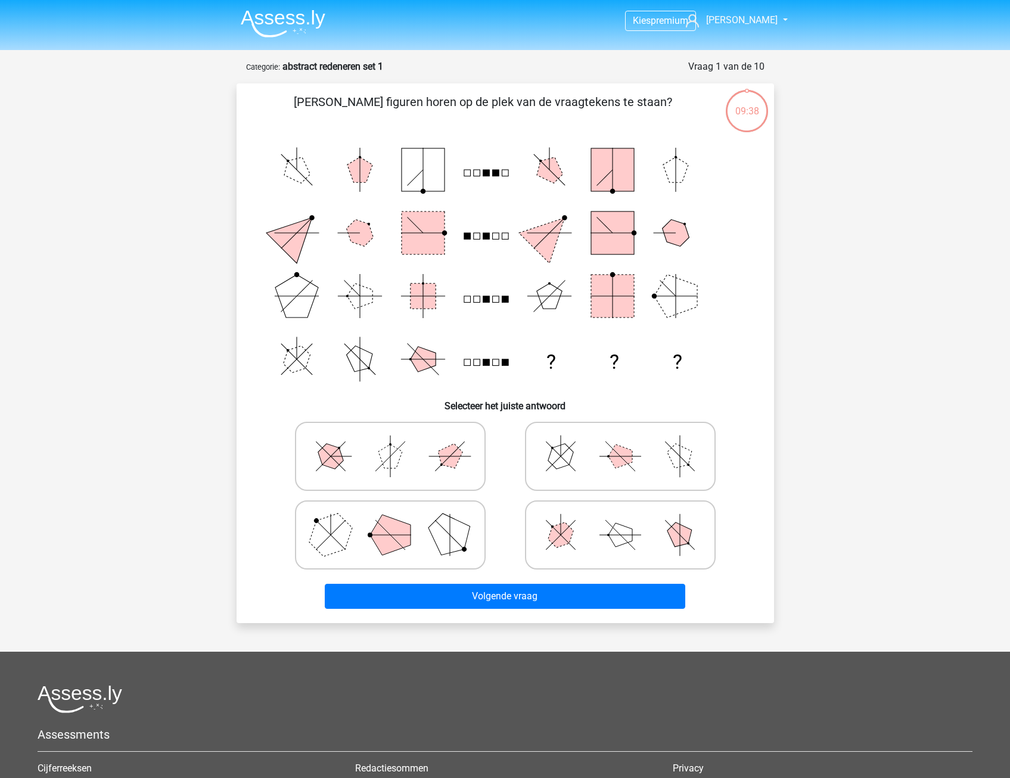
click at [375, 542] on polygon at bounding box center [390, 535] width 41 height 41
click at [390, 520] on input "radio" at bounding box center [394, 516] width 8 height 8
radio input "true"
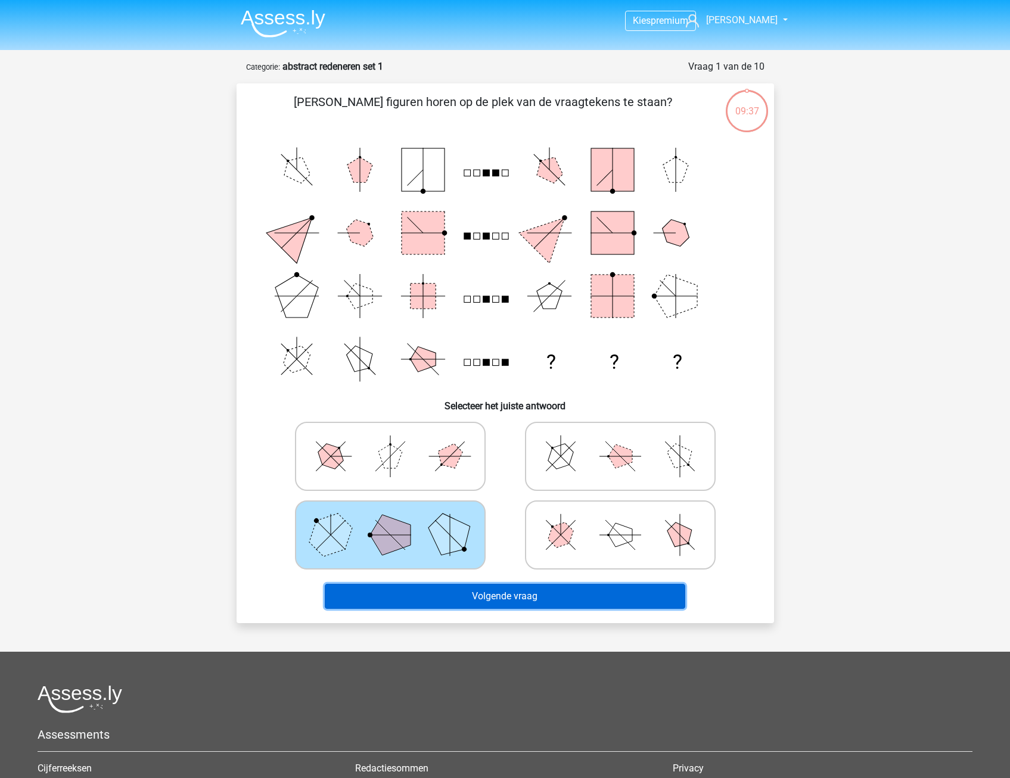
click at [479, 595] on button "Volgende vraag" at bounding box center [505, 596] width 360 height 25
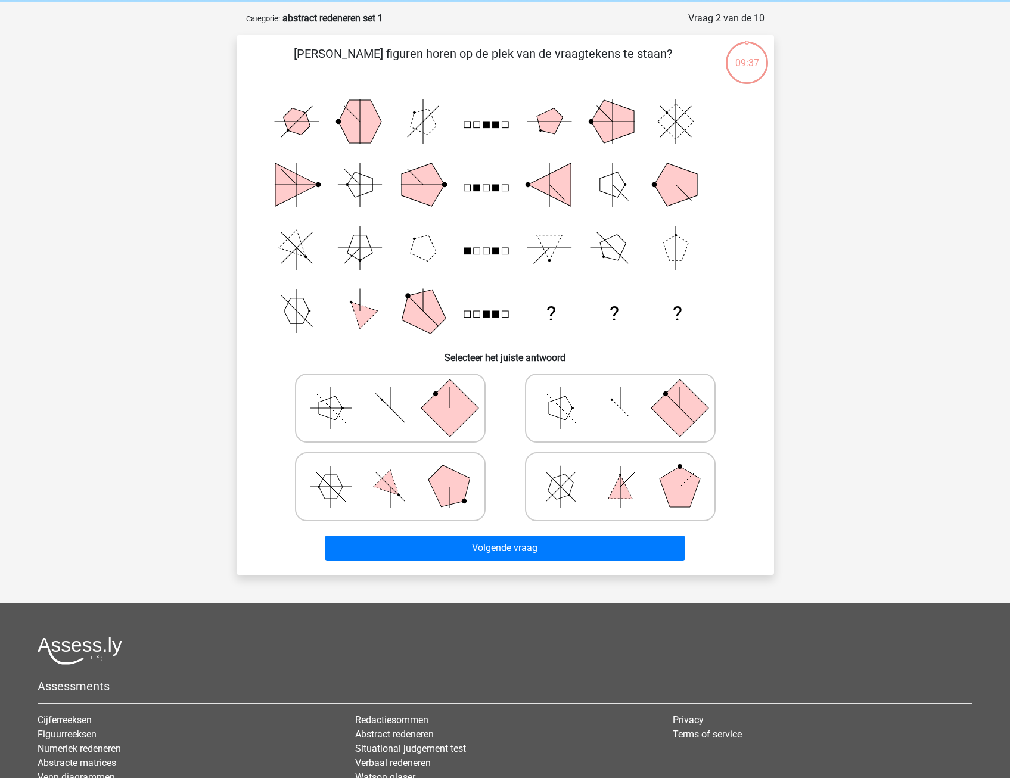
scroll to position [60, 0]
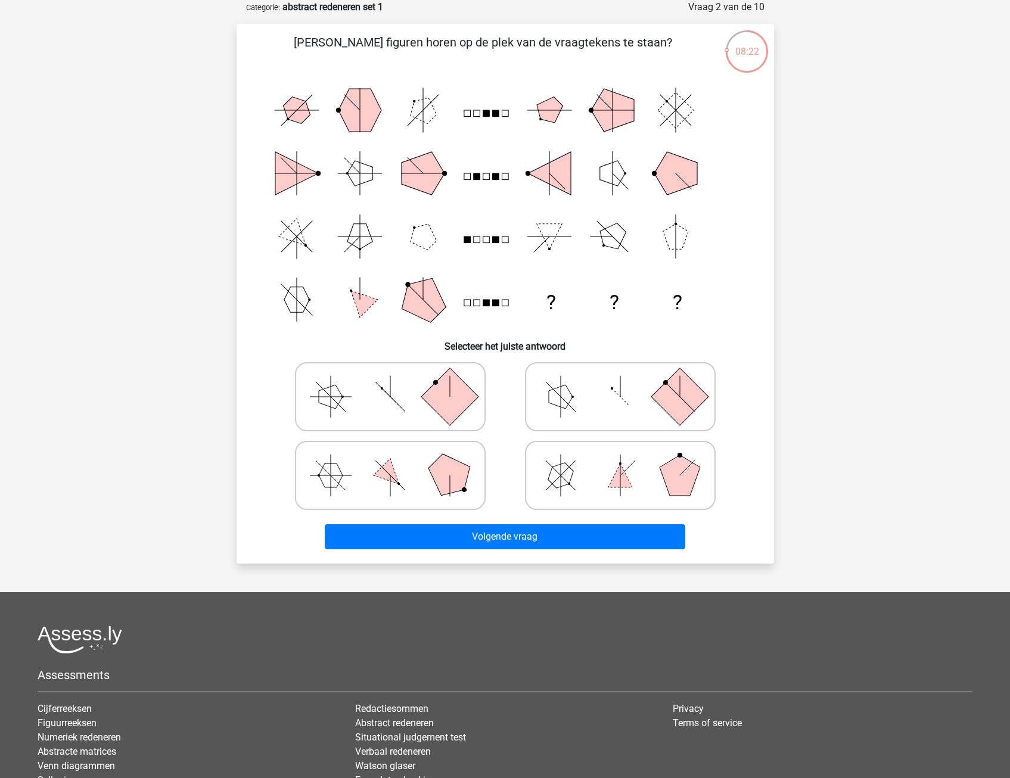
click at [545, 483] on icon at bounding box center [620, 476] width 179 height 60
click at [620, 461] on input "radio" at bounding box center [624, 457] width 8 height 8
radio input "true"
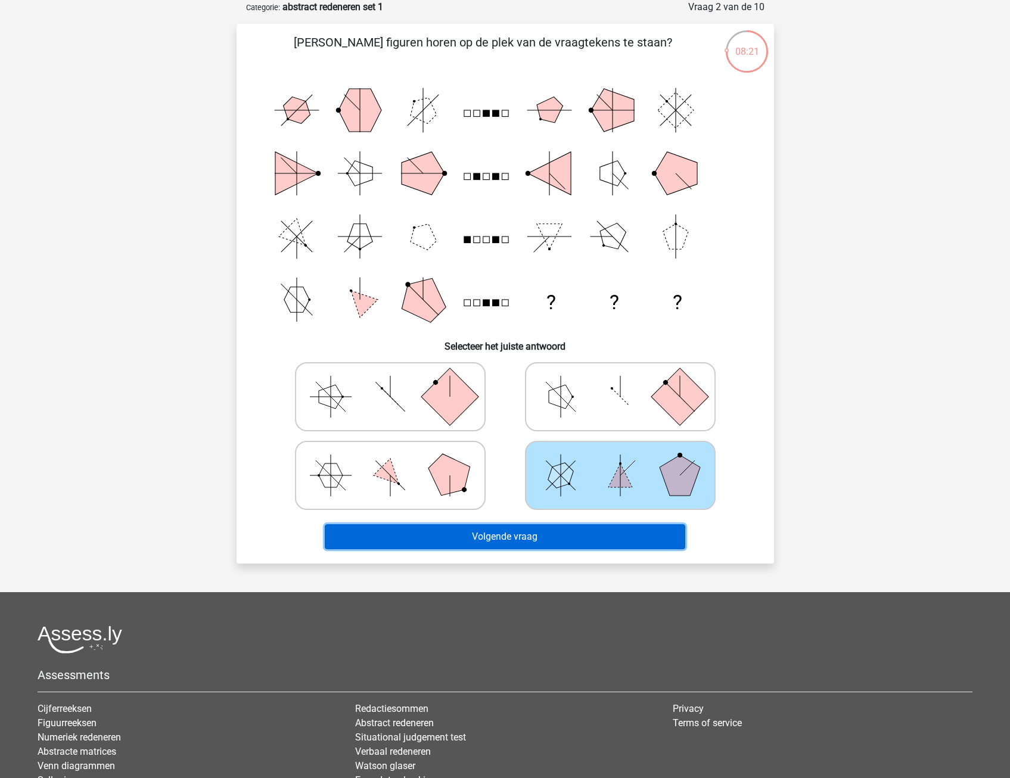
click at [531, 531] on button "Volgende vraag" at bounding box center [505, 536] width 360 height 25
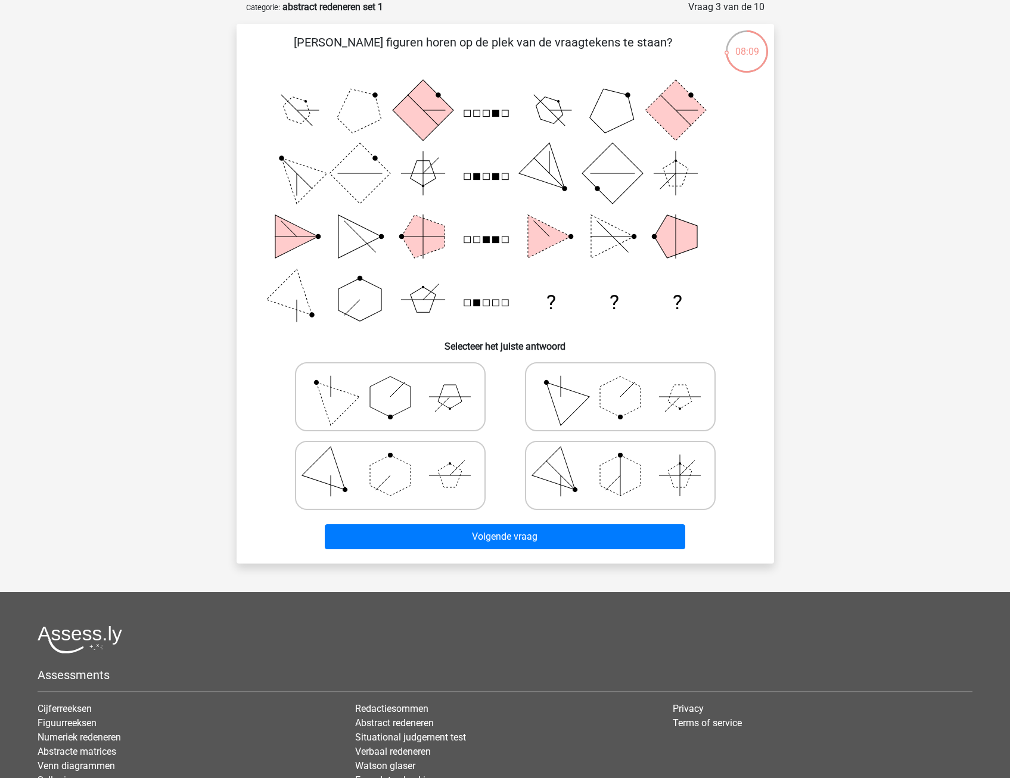
click at [390, 459] on input "radio" at bounding box center [394, 457] width 8 height 8
radio input "true"
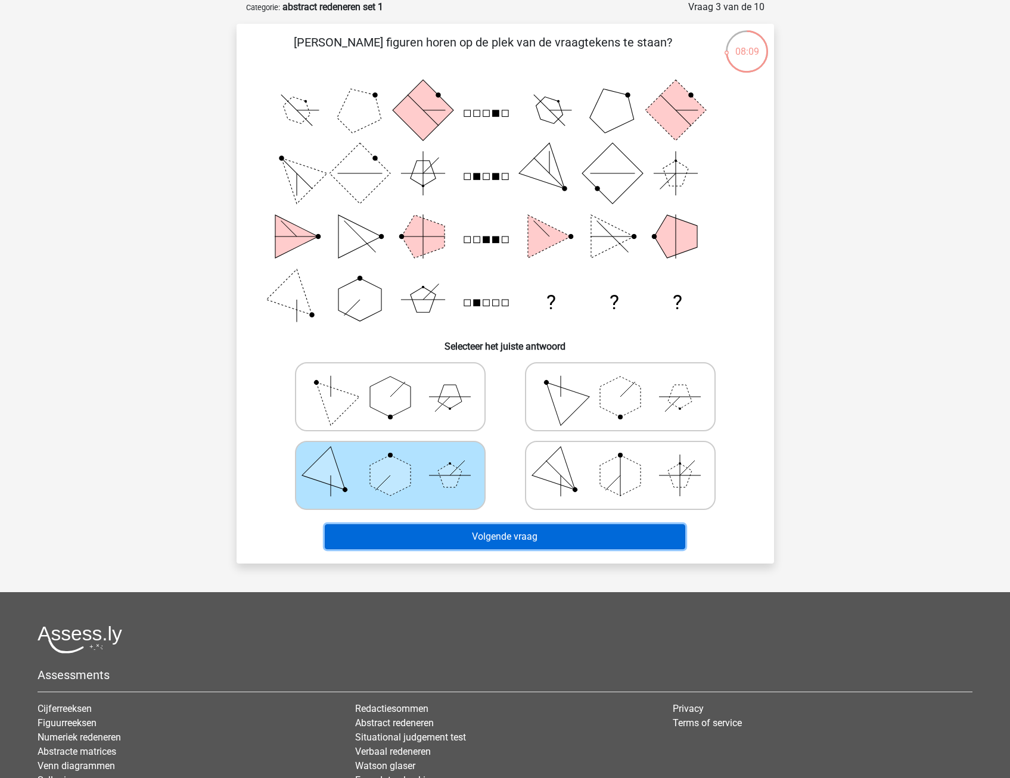
click at [488, 534] on button "Volgende vraag" at bounding box center [505, 536] width 360 height 25
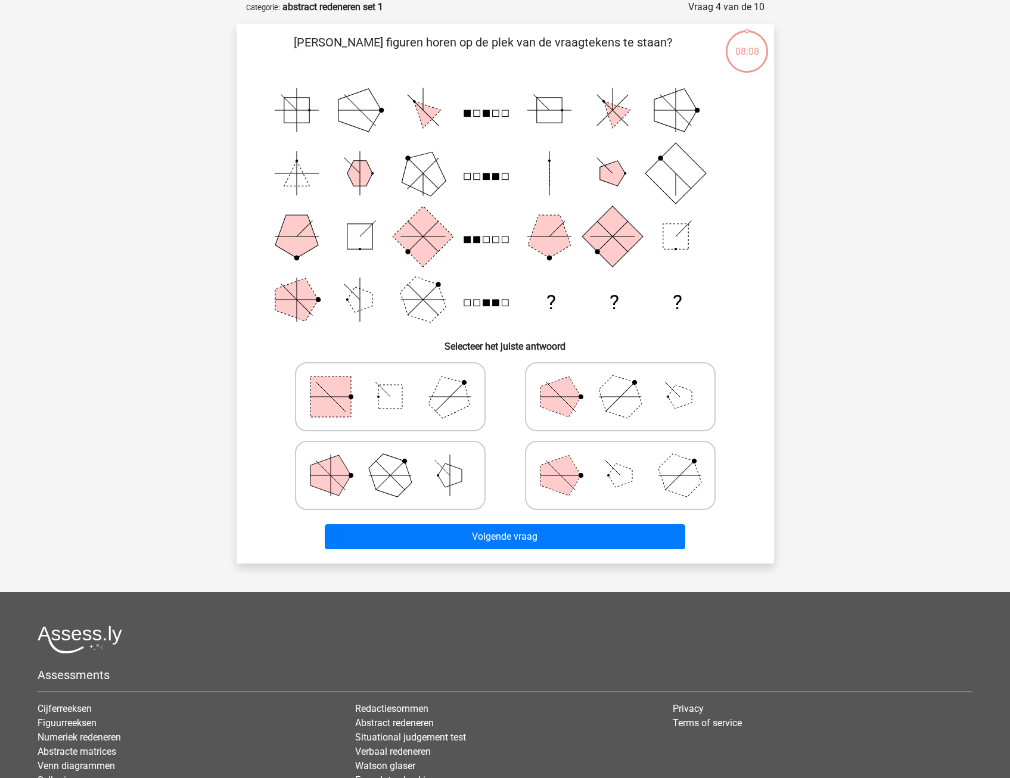
click at [571, 486] on polygon at bounding box center [560, 475] width 41 height 41
click at [620, 461] on input "radio" at bounding box center [624, 457] width 8 height 8
radio input "true"
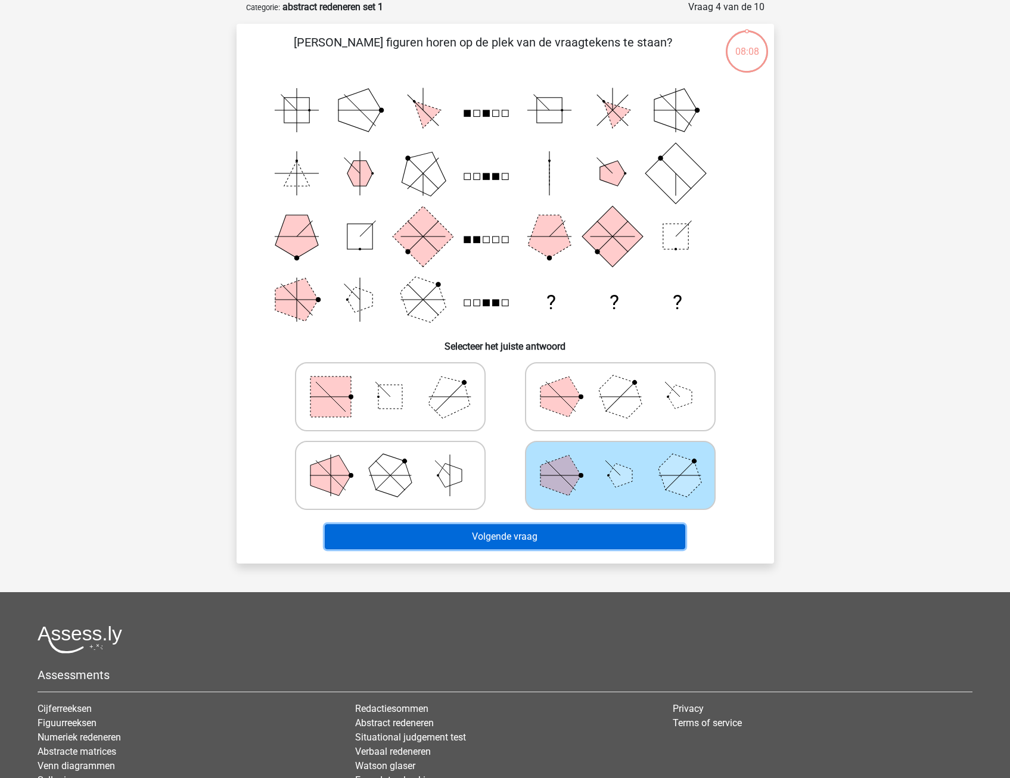
click at [539, 531] on button "Volgende vraag" at bounding box center [505, 536] width 360 height 25
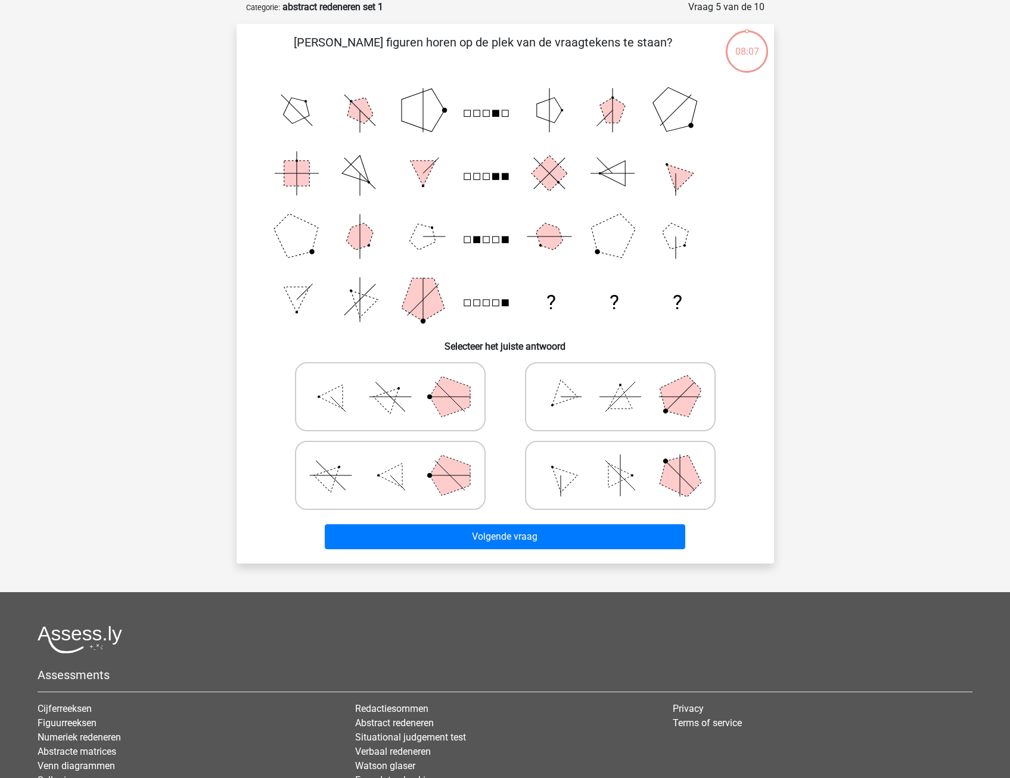
click at [453, 415] on icon at bounding box center [390, 397] width 179 height 60
click at [398, 382] on input "radio" at bounding box center [394, 378] width 8 height 8
radio input "true"
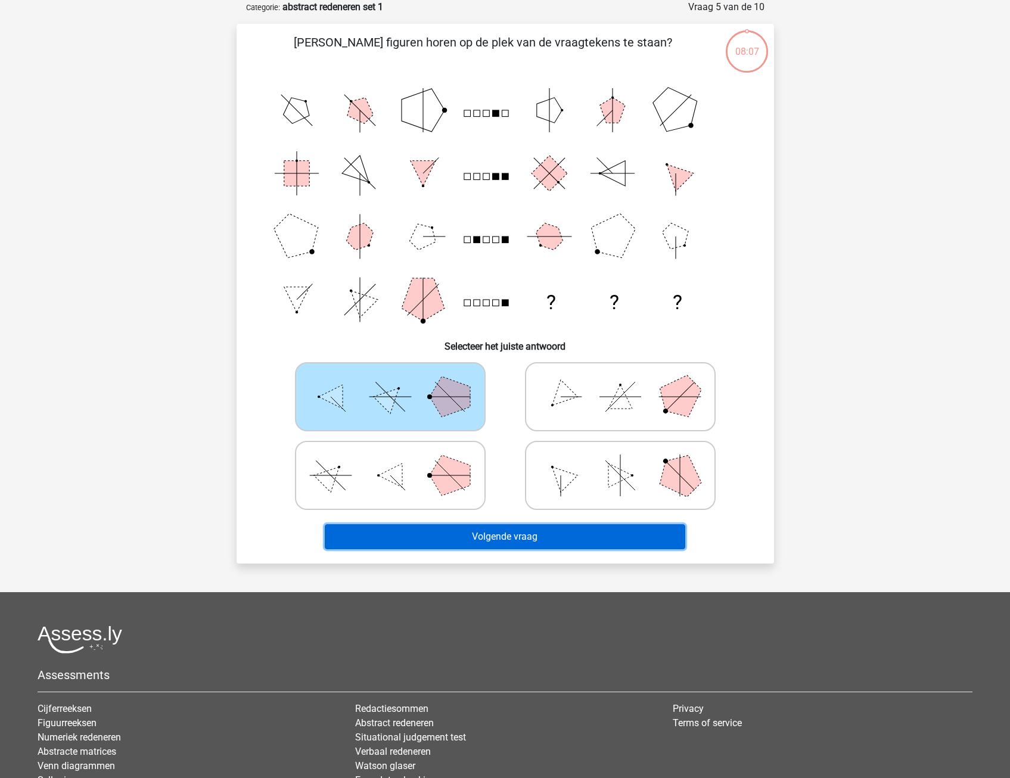
click at [484, 529] on button "Volgende vraag" at bounding box center [505, 536] width 360 height 25
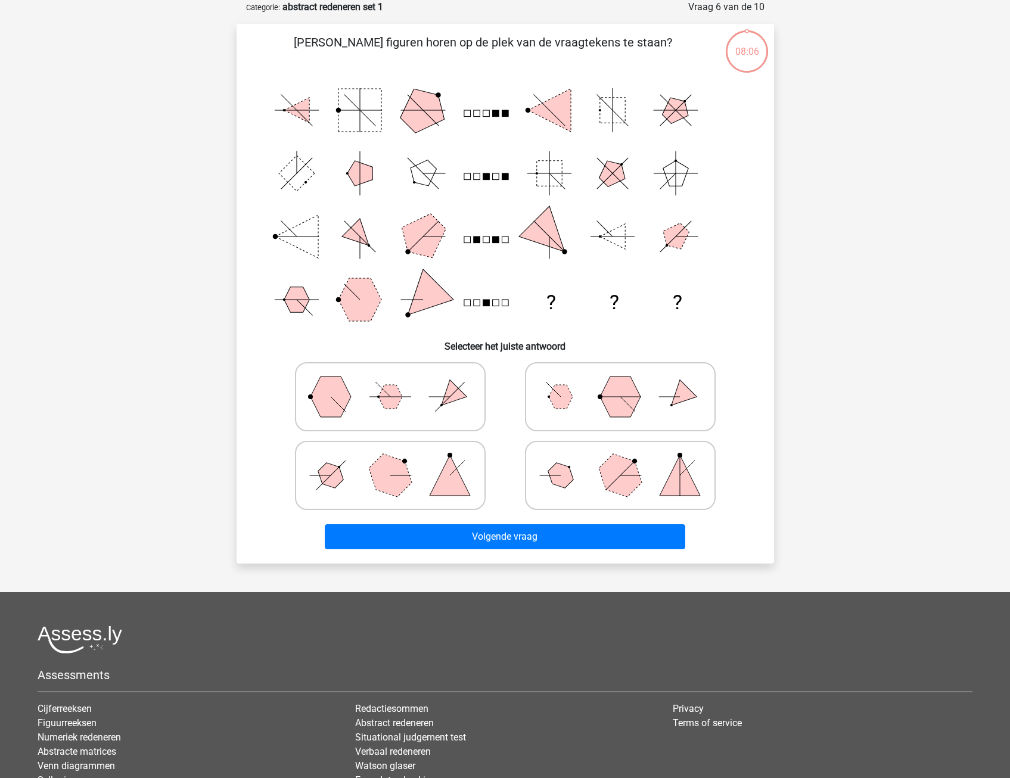
click at [590, 427] on label at bounding box center [620, 396] width 191 height 69
click at [620, 382] on input "radio" at bounding box center [624, 378] width 8 height 8
radio input "true"
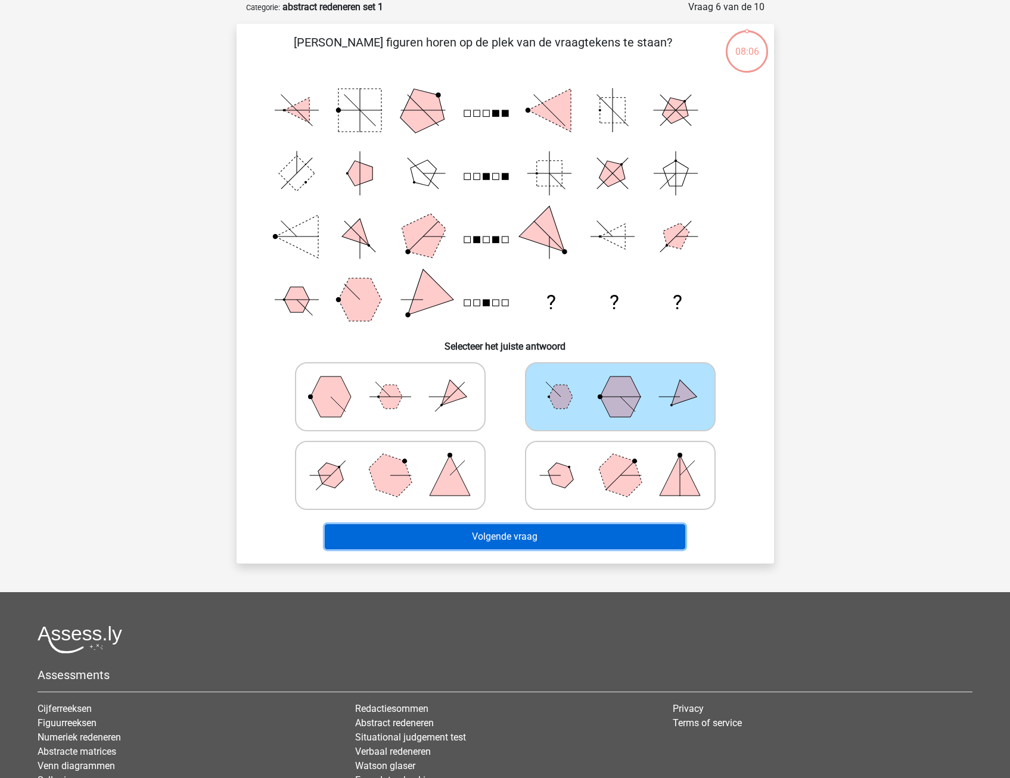
click at [547, 543] on button "Volgende vraag" at bounding box center [505, 536] width 360 height 25
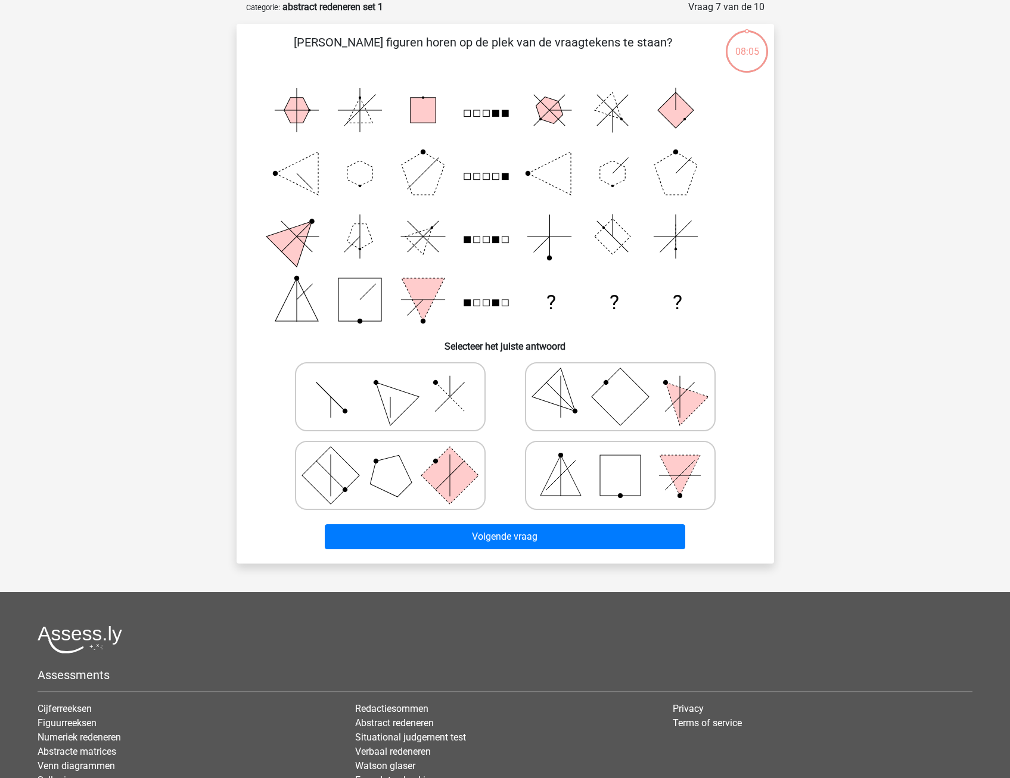
click at [437, 486] on rect at bounding box center [449, 474] width 57 height 57
click at [398, 461] on input "radio" at bounding box center [394, 457] width 8 height 8
radio input "true"
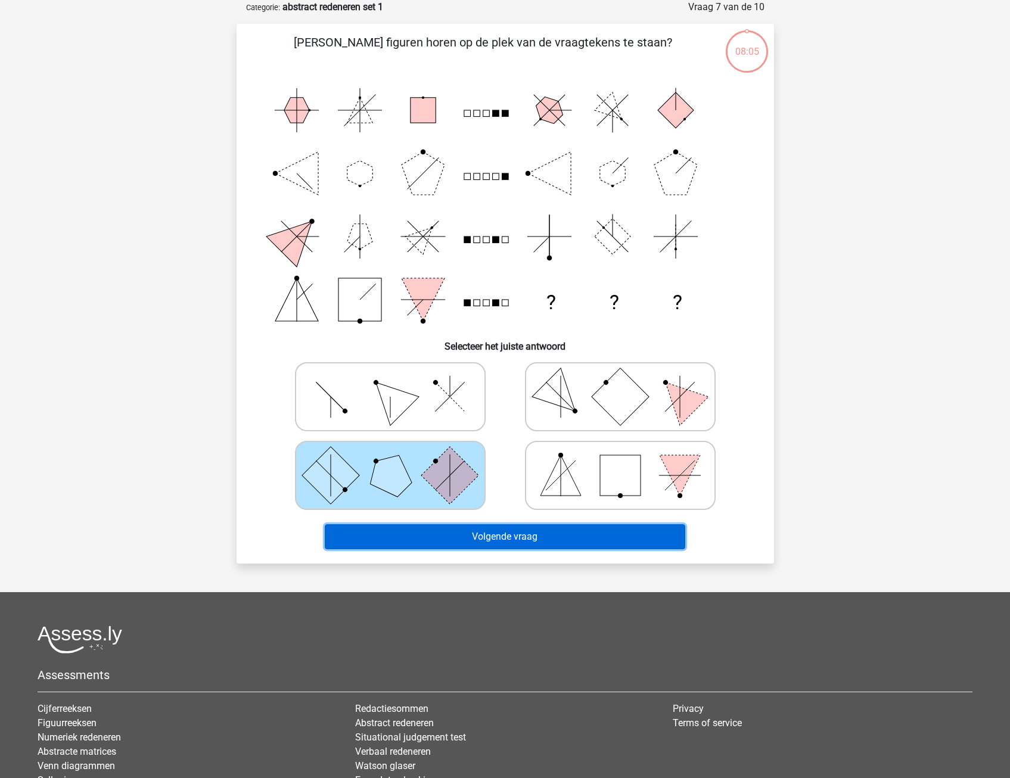
click at [465, 542] on button "Volgende vraag" at bounding box center [505, 536] width 360 height 25
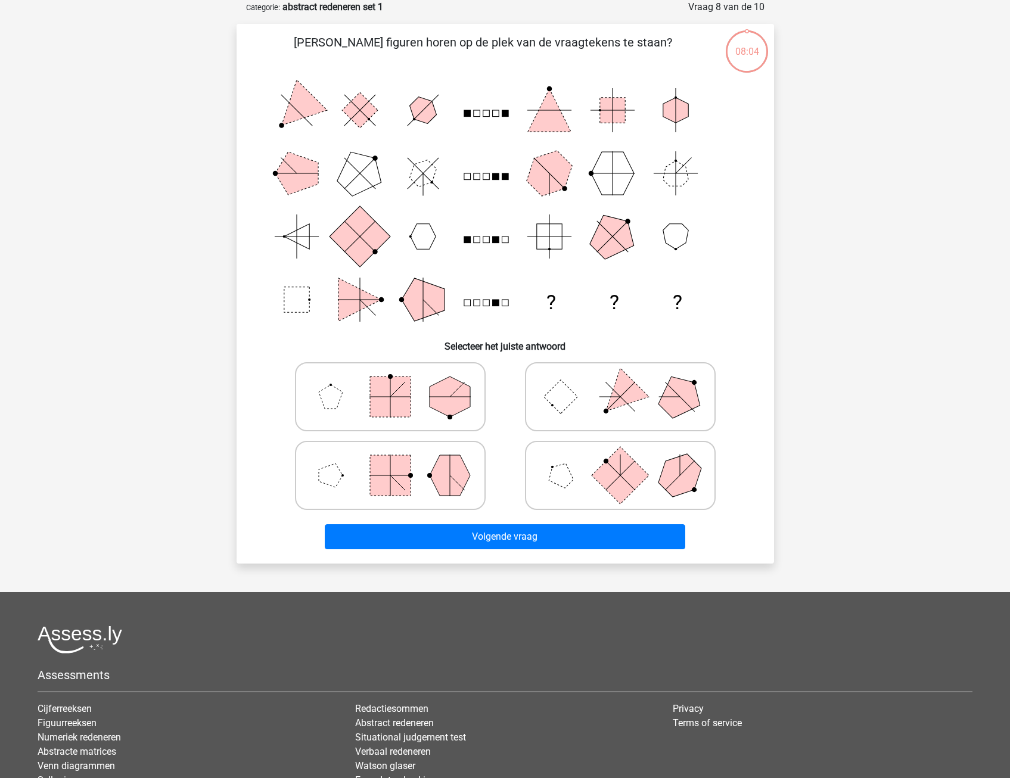
click at [578, 421] on icon at bounding box center [620, 397] width 179 height 60
click at [620, 382] on input "radio" at bounding box center [624, 378] width 8 height 8
radio input "true"
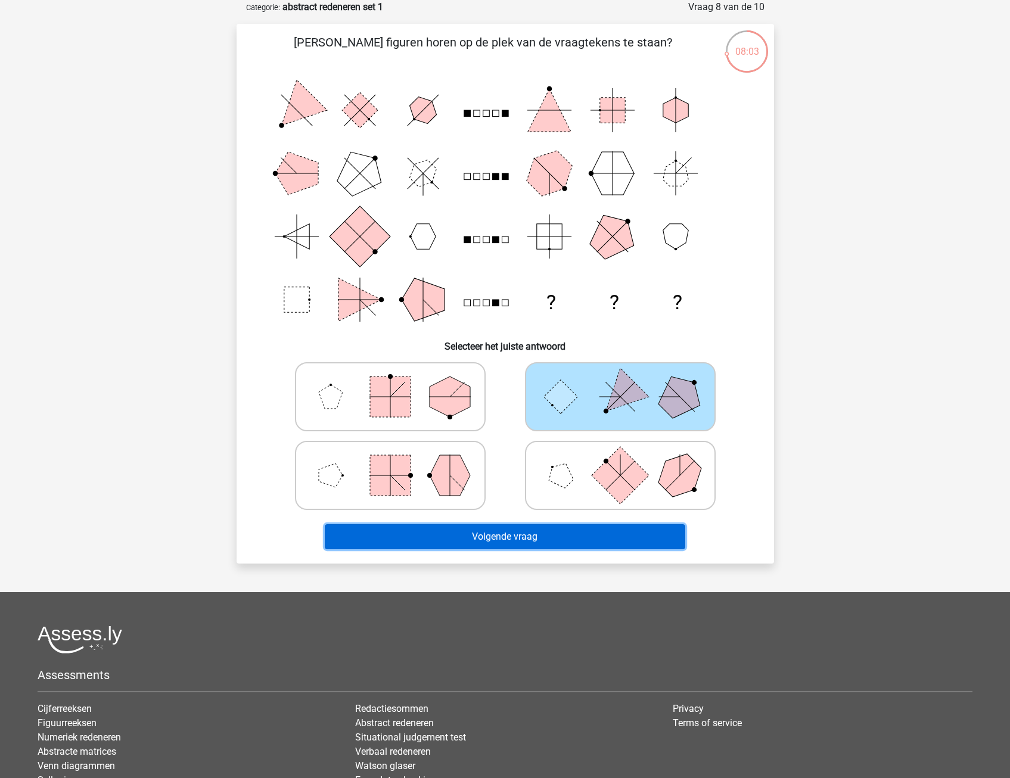
click at [526, 533] on button "Volgende vraag" at bounding box center [505, 536] width 360 height 25
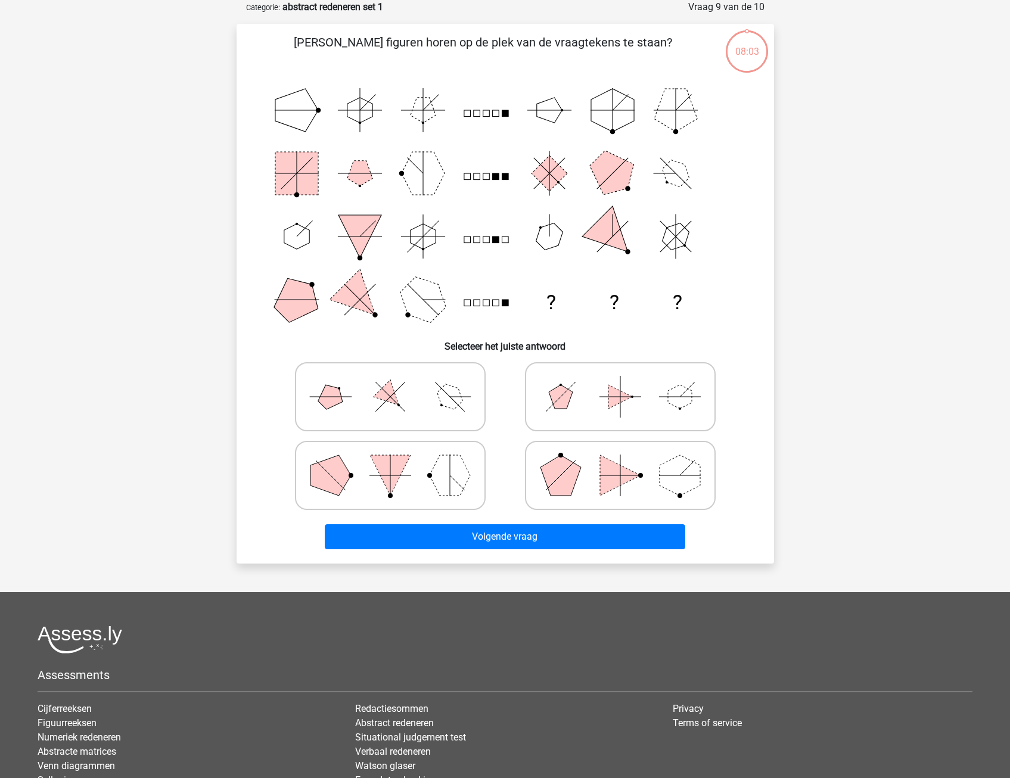
click at [432, 415] on icon at bounding box center [390, 397] width 179 height 60
click at [398, 382] on input "radio" at bounding box center [394, 378] width 8 height 8
radio input "true"
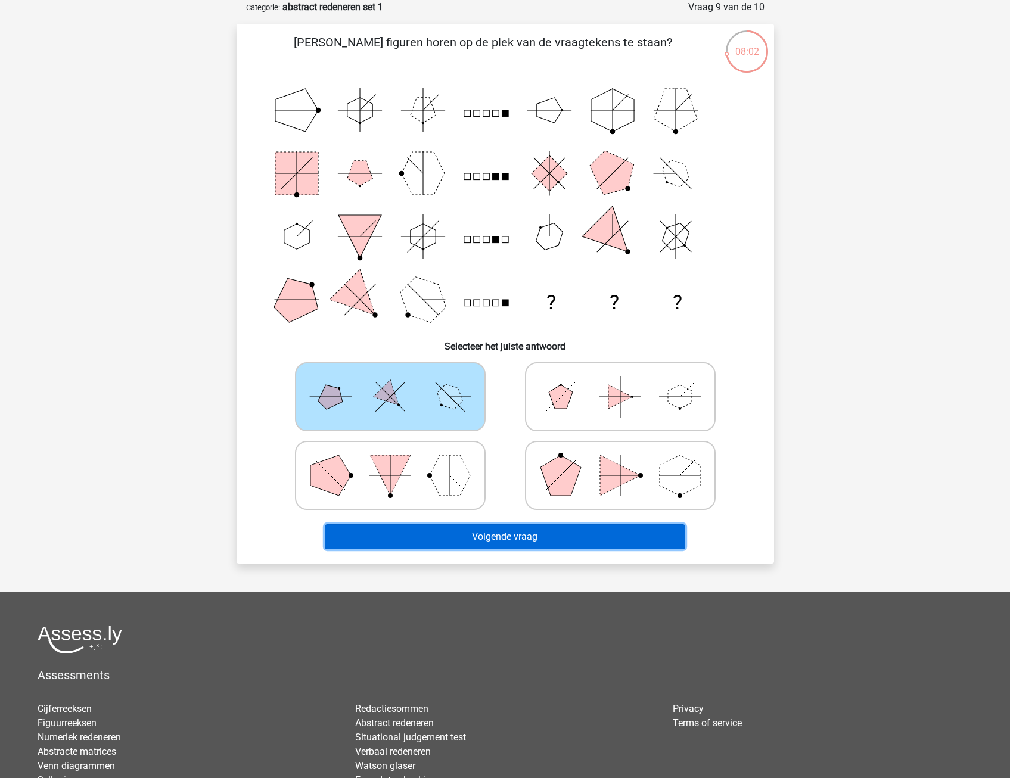
click at [479, 535] on button "Volgende vraag" at bounding box center [505, 536] width 360 height 25
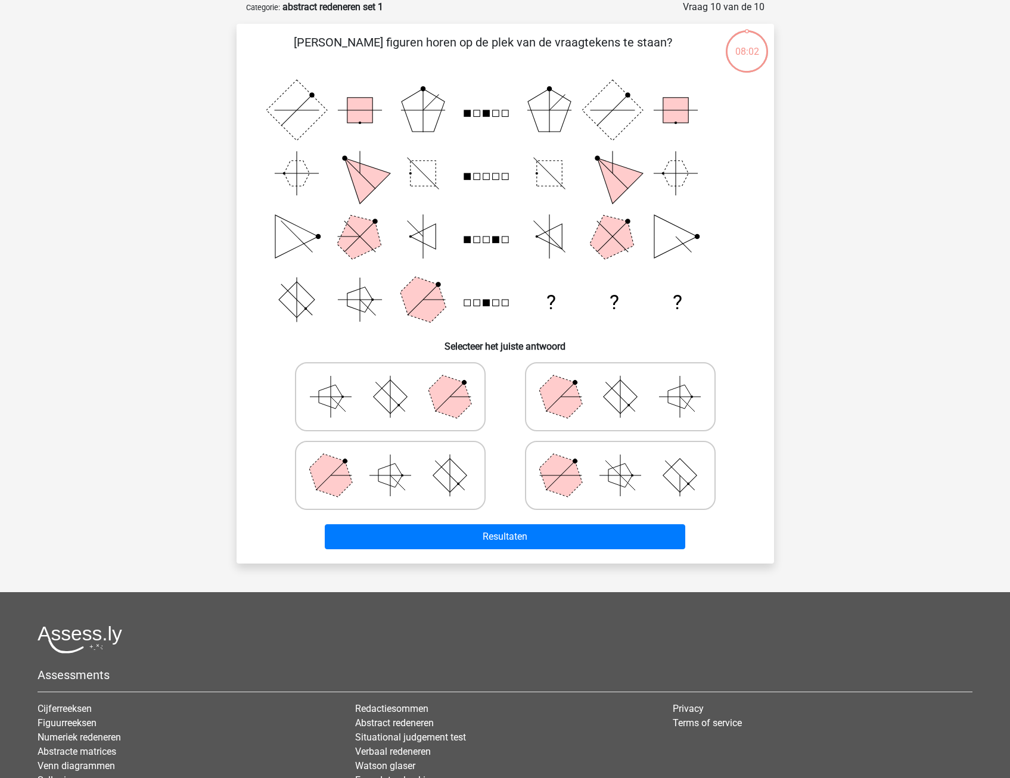
click at [594, 484] on icon at bounding box center [620, 476] width 179 height 60
click at [620, 461] on input "radio" at bounding box center [624, 457] width 8 height 8
radio input "true"
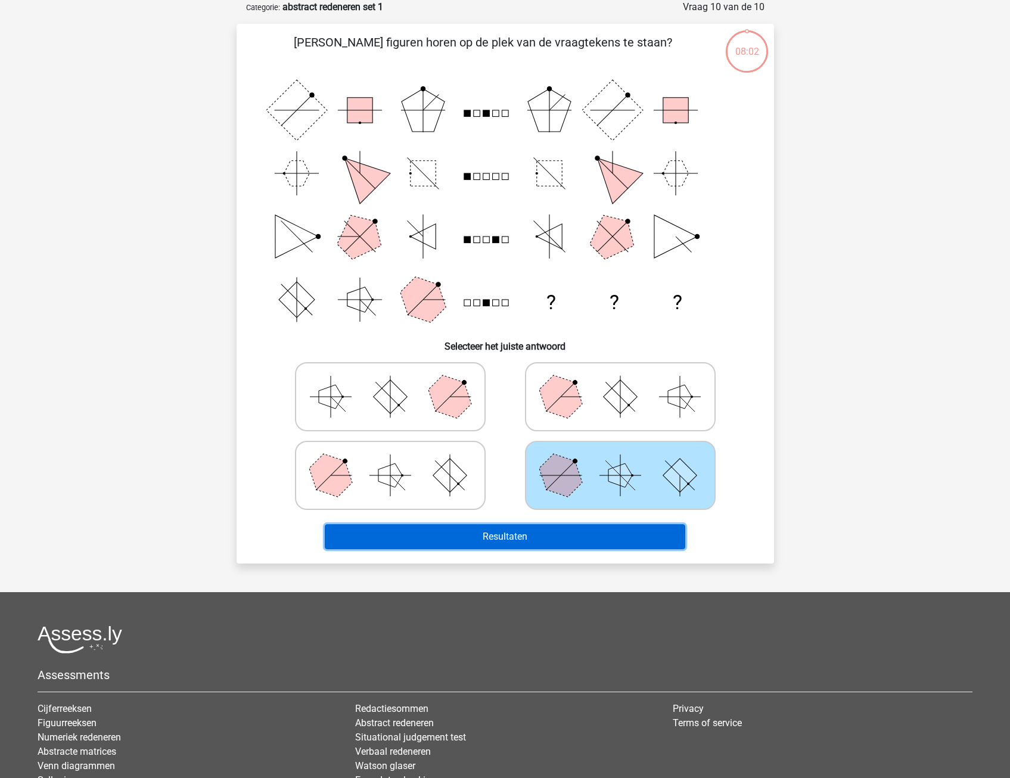
click at [565, 533] on button "Resultaten" at bounding box center [505, 536] width 360 height 25
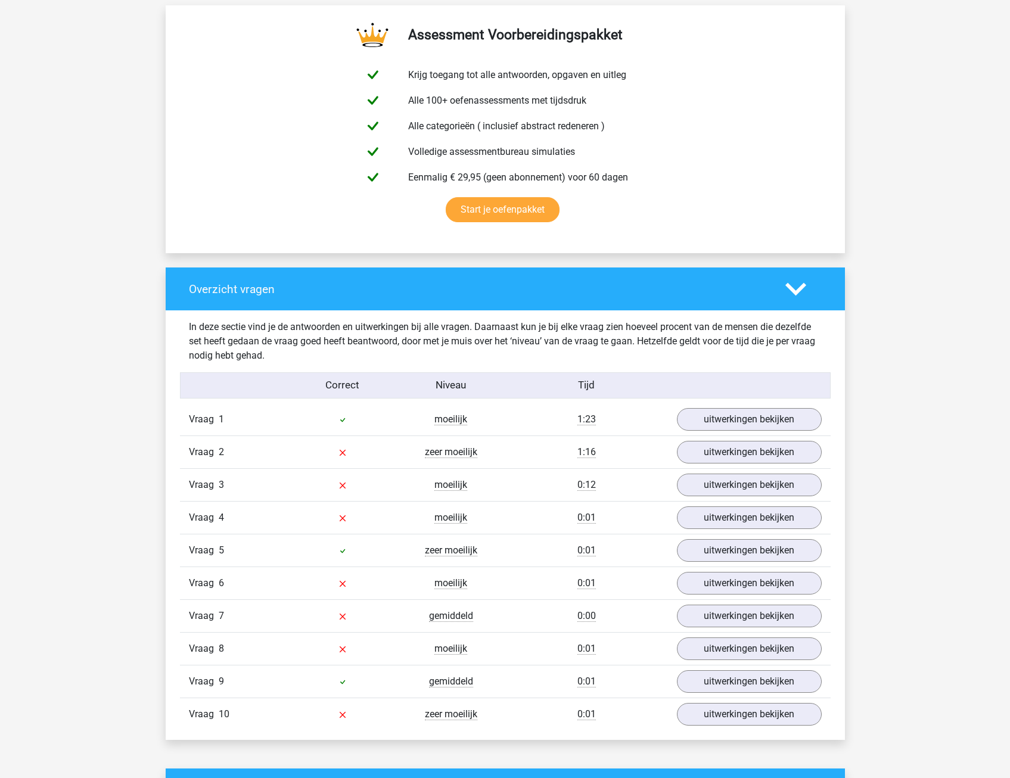
scroll to position [655, 0]
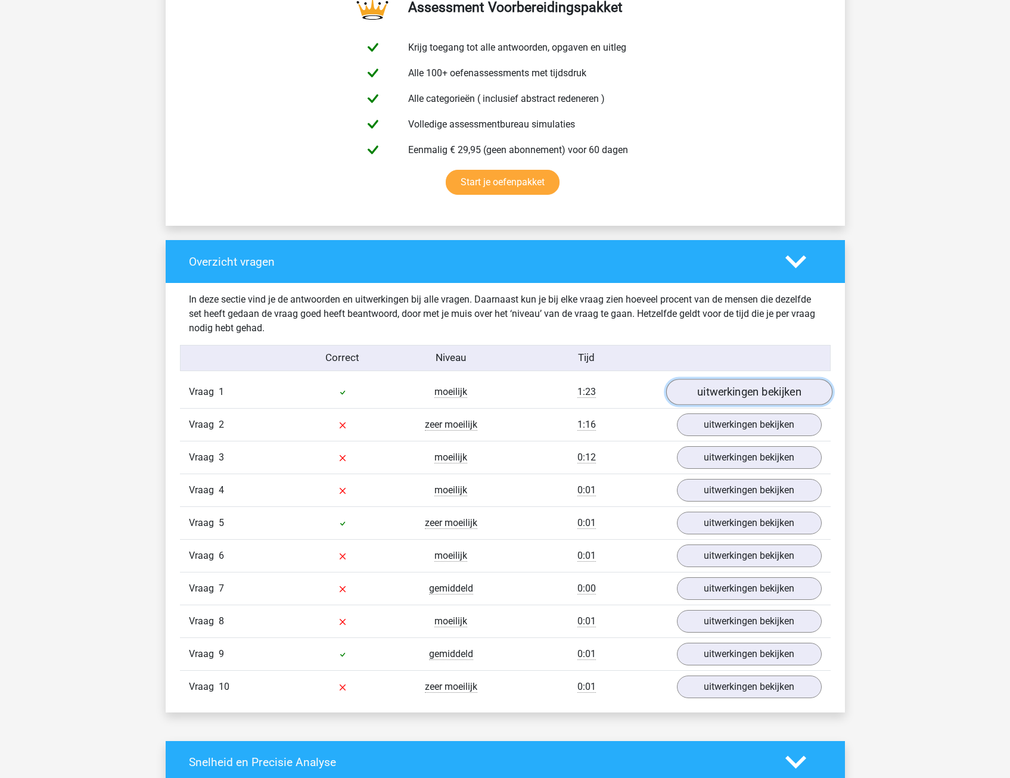
click at [734, 390] on link "uitwerkingen bekijken" at bounding box center [748, 392] width 166 height 26
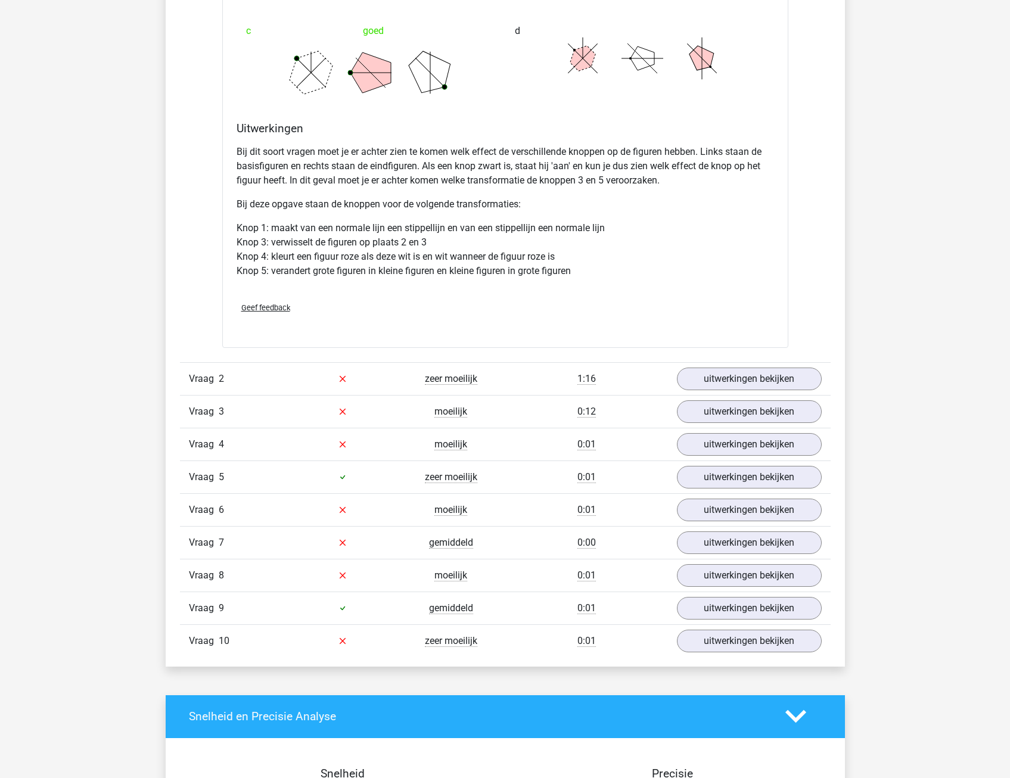
scroll to position [1489, 0]
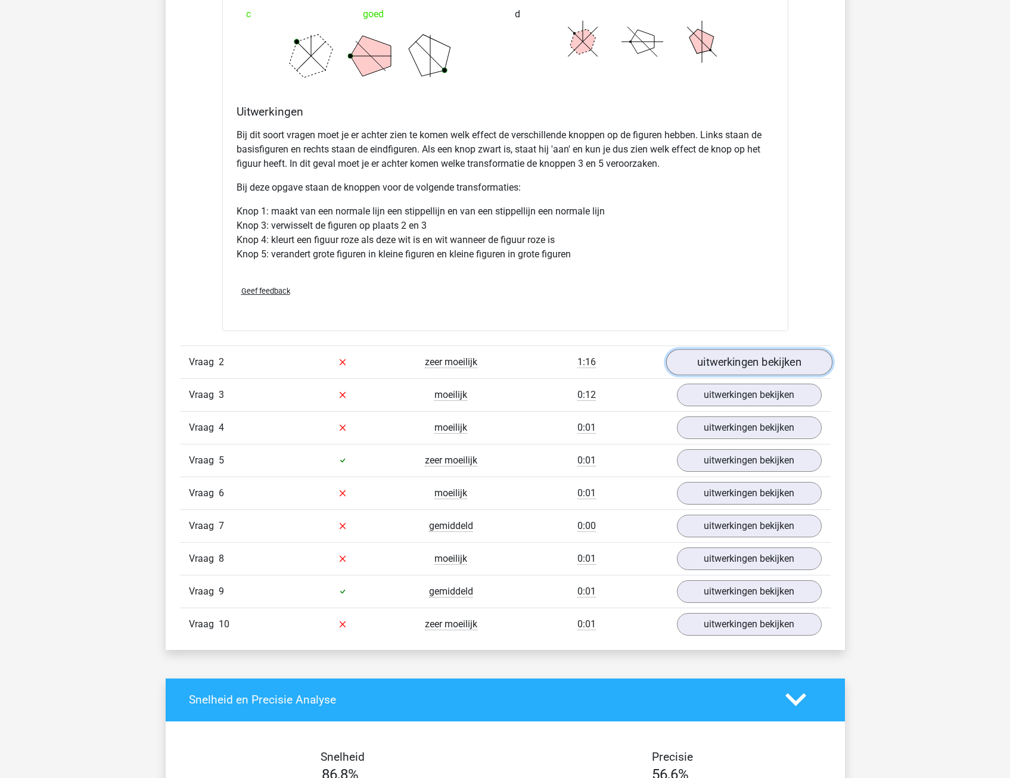
click at [755, 370] on link "uitwerkingen bekijken" at bounding box center [748, 362] width 166 height 26
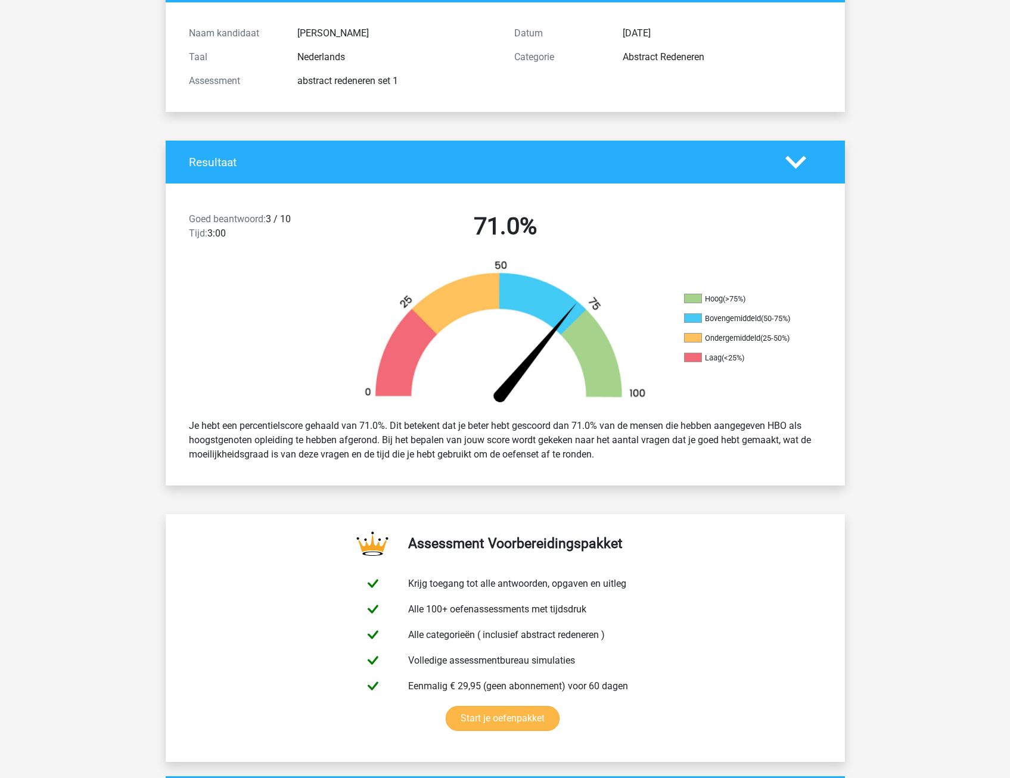
scroll to position [0, 0]
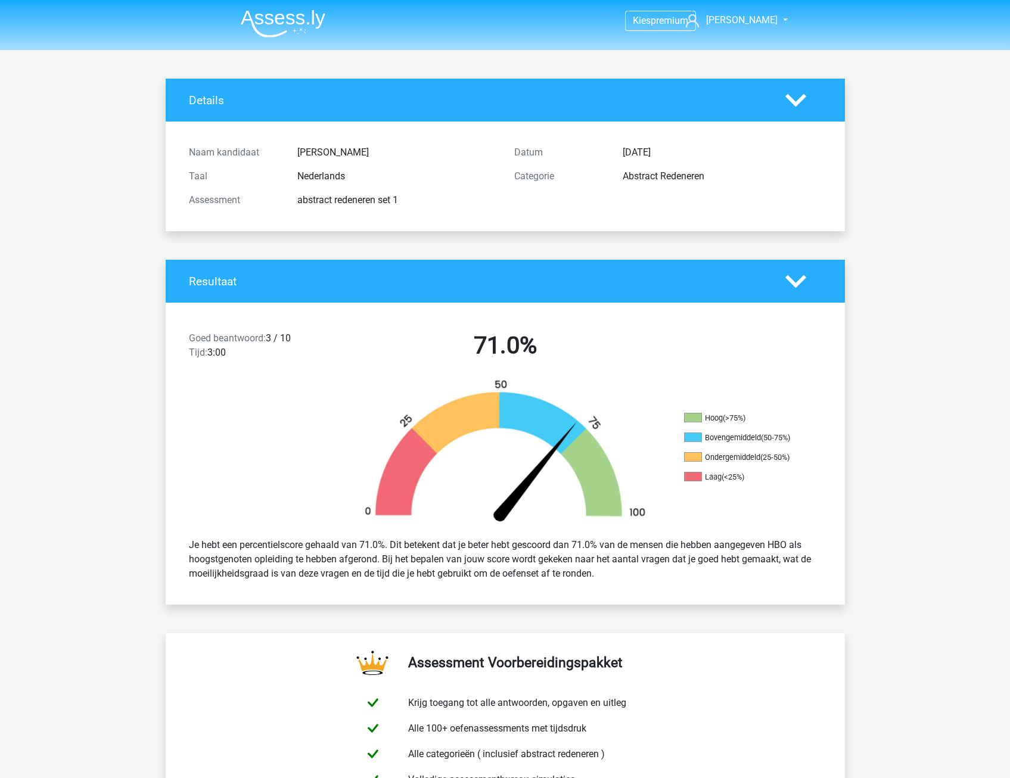
click at [798, 99] on polygon at bounding box center [795, 100] width 21 height 13
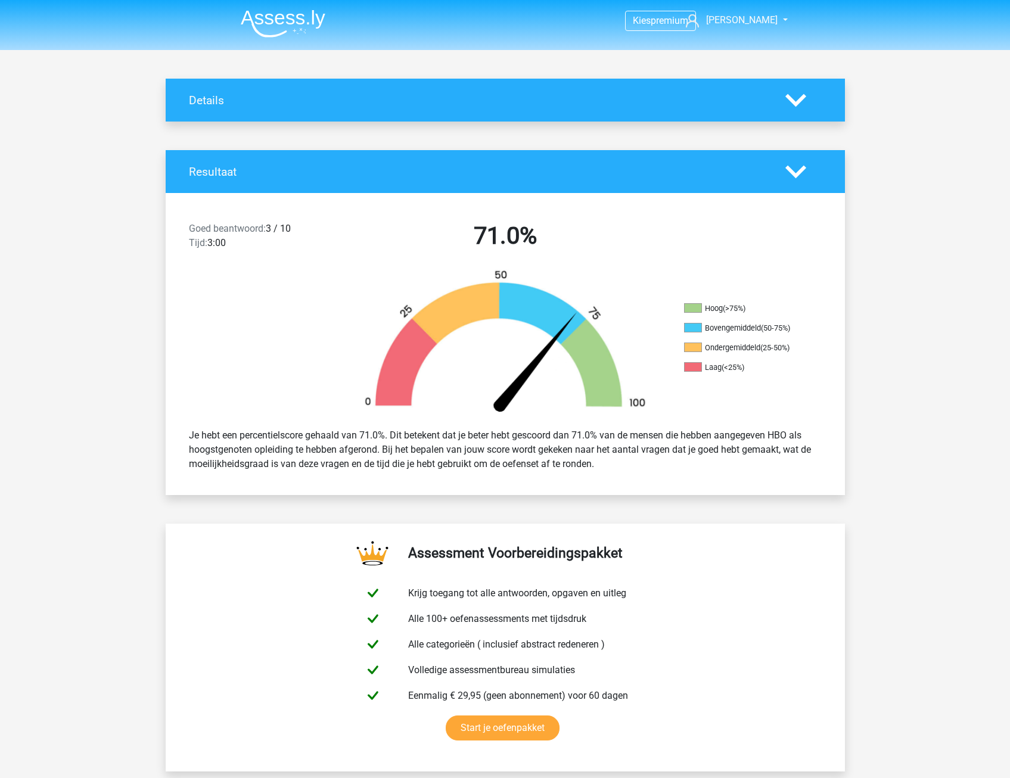
click at [798, 99] on polygon at bounding box center [795, 100] width 21 height 13
